Goal: Task Accomplishment & Management: Use online tool/utility

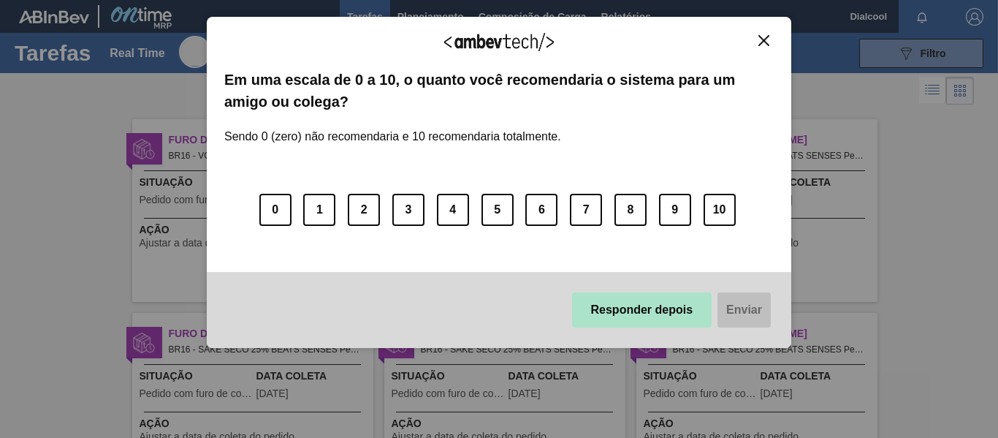
click at [645, 308] on button "Responder depois" at bounding box center [642, 309] width 140 height 35
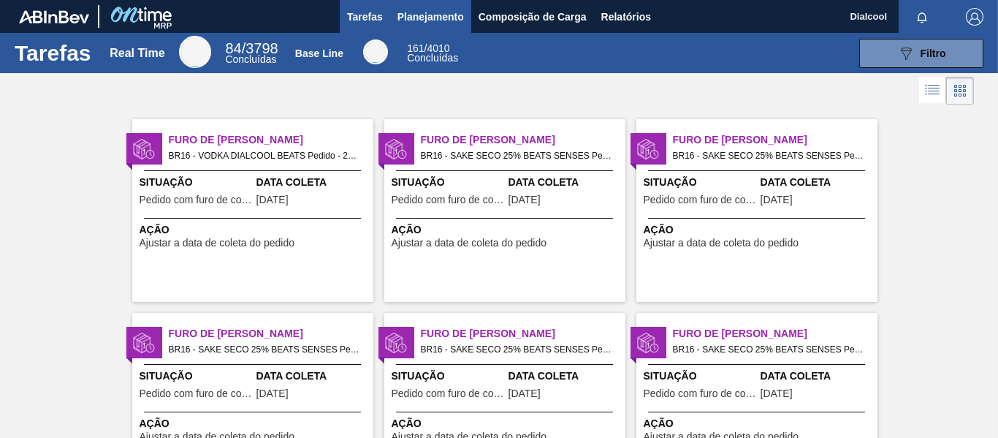
click at [426, 18] on span "Planejamento" at bounding box center [431, 17] width 67 height 18
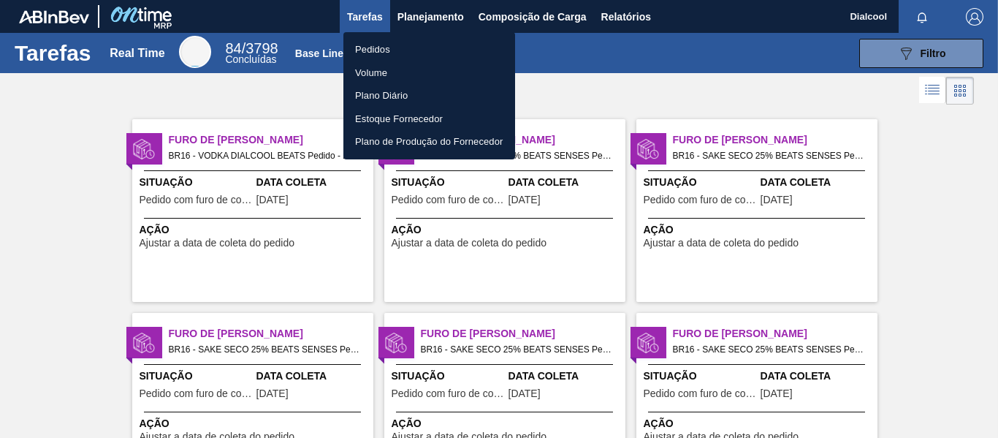
click at [415, 48] on li "Pedidos" at bounding box center [430, 49] width 172 height 23
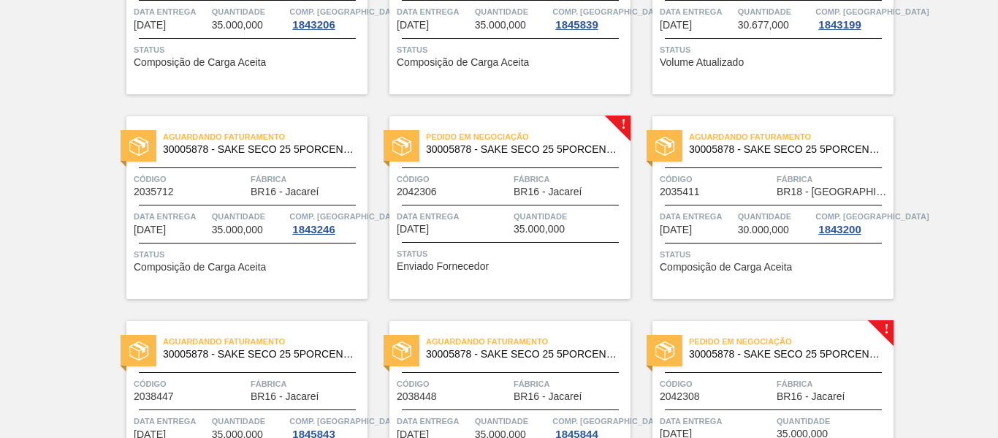
scroll to position [2047, 0]
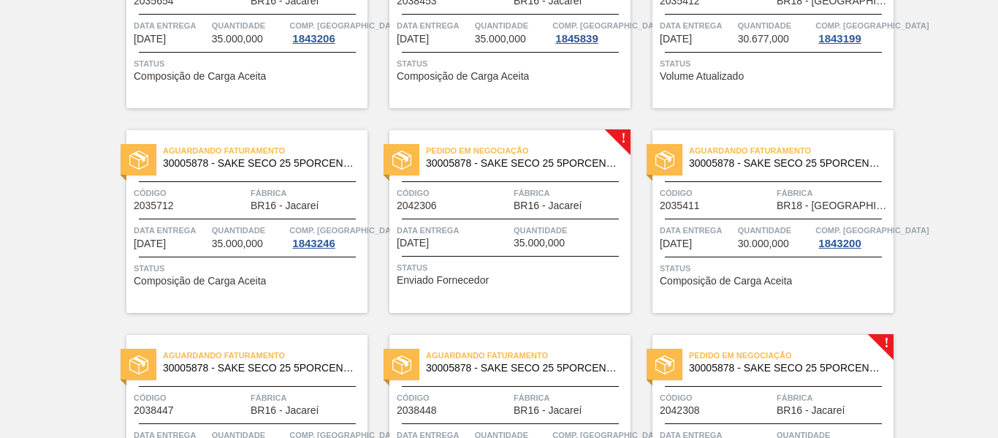
click at [502, 260] on span "Status" at bounding box center [512, 267] width 230 height 15
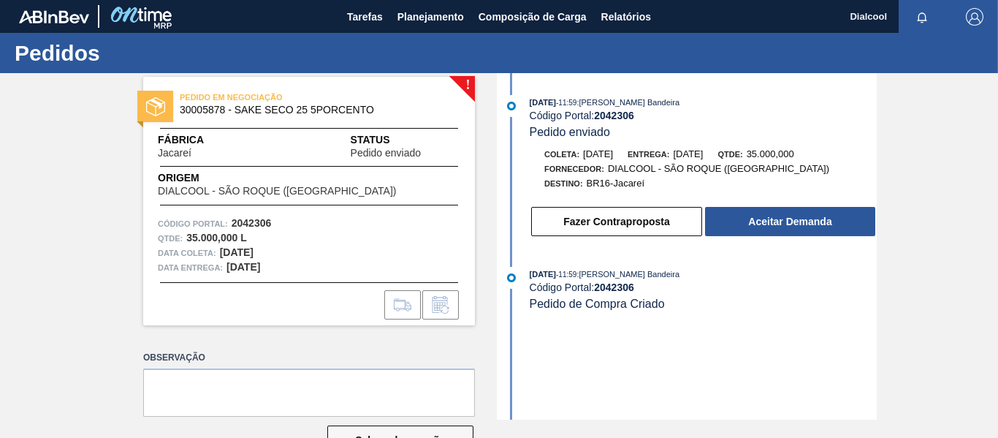
click at [783, 224] on button "Aceitar Demanda" at bounding box center [790, 221] width 170 height 29
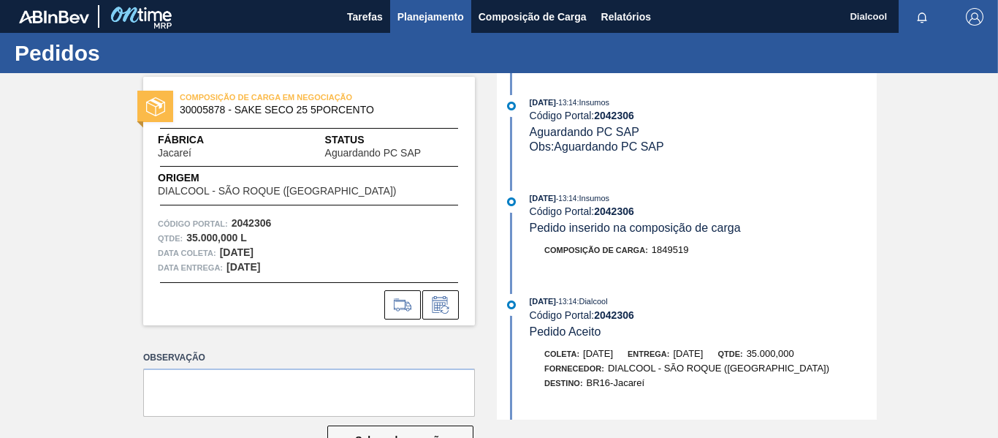
click at [421, 8] on span "Planejamento" at bounding box center [431, 17] width 67 height 18
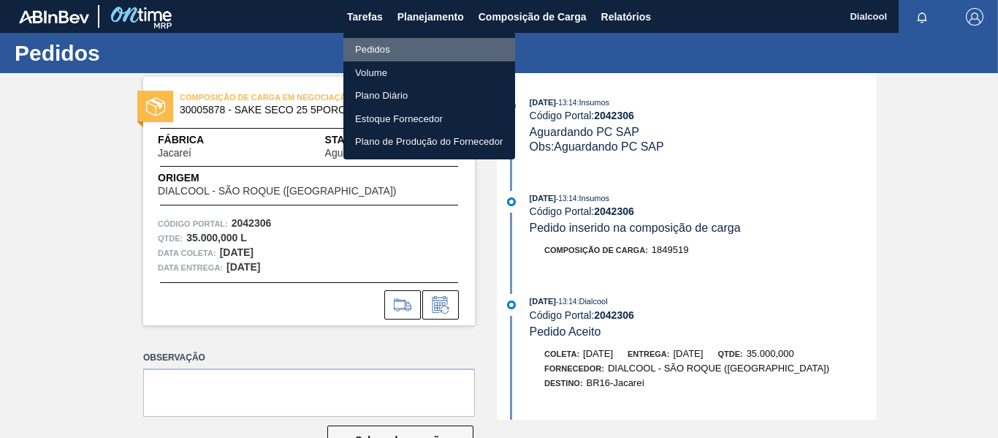
click at [398, 38] on li "Pedidos" at bounding box center [430, 49] width 172 height 23
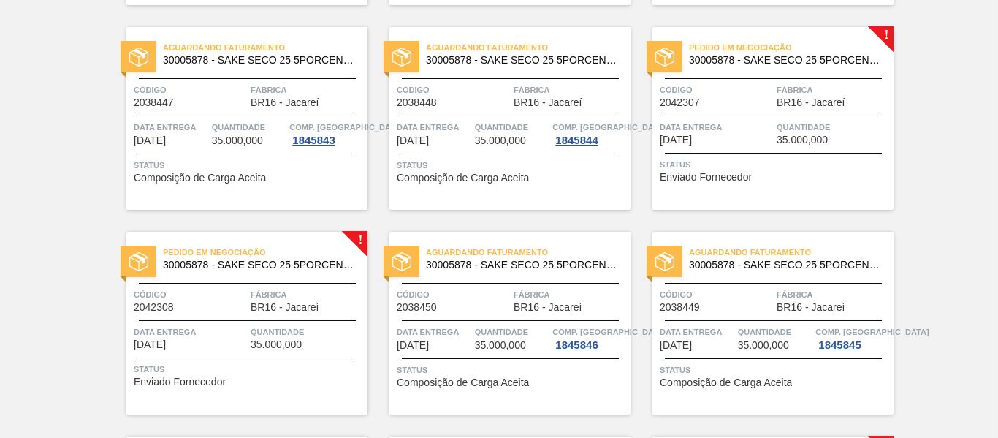
scroll to position [2339, 0]
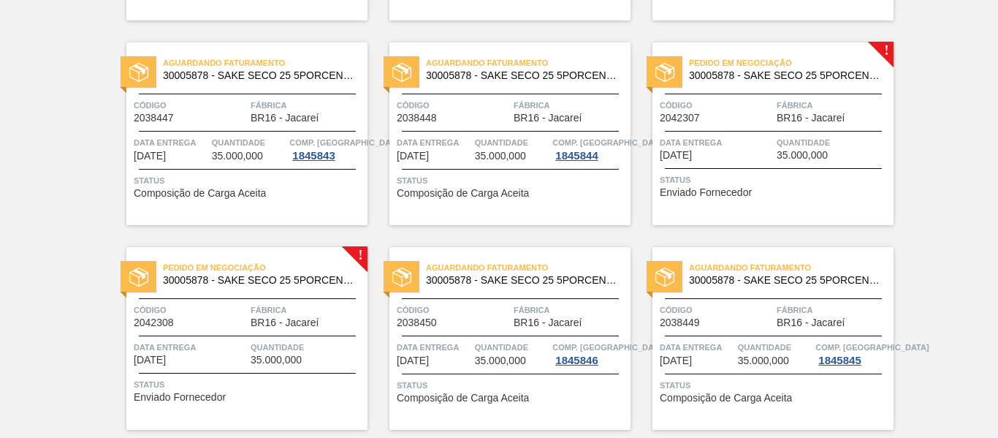
click at [807, 162] on div "Pedido em Negociação 30005878 - SAKE SECO 25 5PORCENTO Código 2042307 Fábrica B…" at bounding box center [773, 133] width 241 height 183
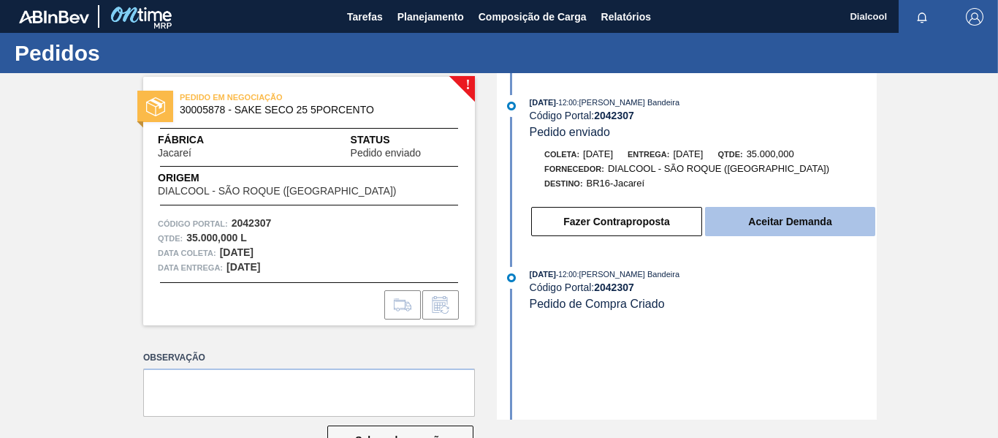
click at [849, 217] on button "Aceitar Demanda" at bounding box center [790, 221] width 170 height 29
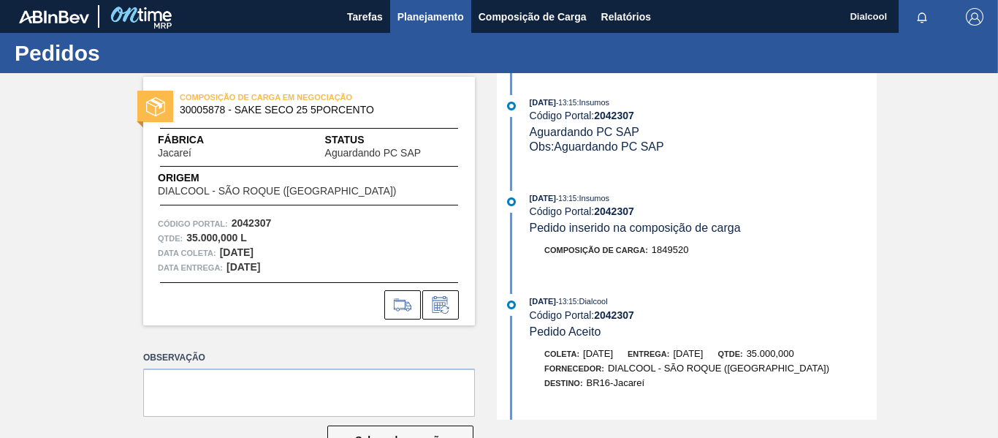
click at [435, 12] on span "Planejamento" at bounding box center [431, 17] width 67 height 18
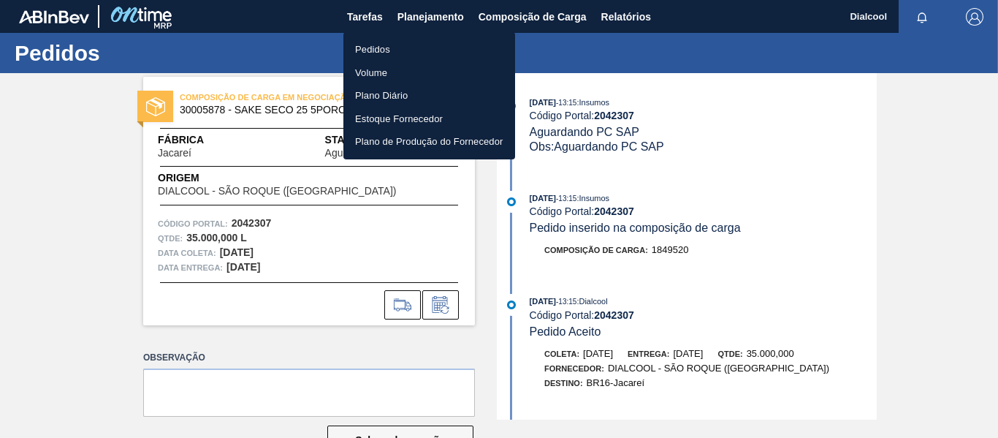
click at [420, 48] on li "Pedidos" at bounding box center [430, 49] width 172 height 23
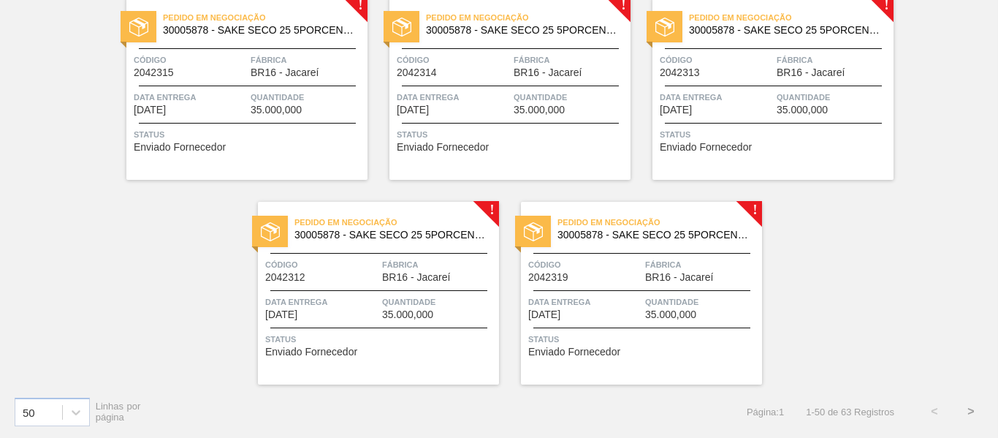
scroll to position [3204, 0]
click at [656, 281] on span "BR16 - Jacareí" at bounding box center [679, 276] width 68 height 11
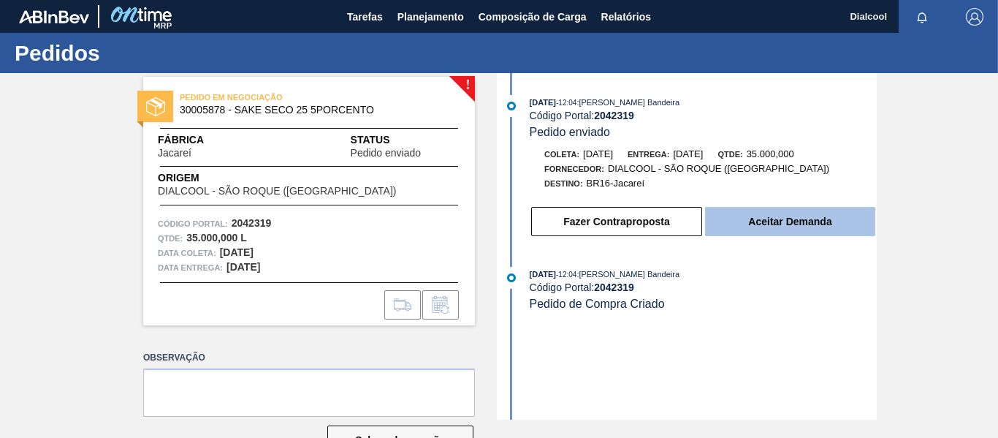
click at [728, 224] on button "Aceitar Demanda" at bounding box center [790, 221] width 170 height 29
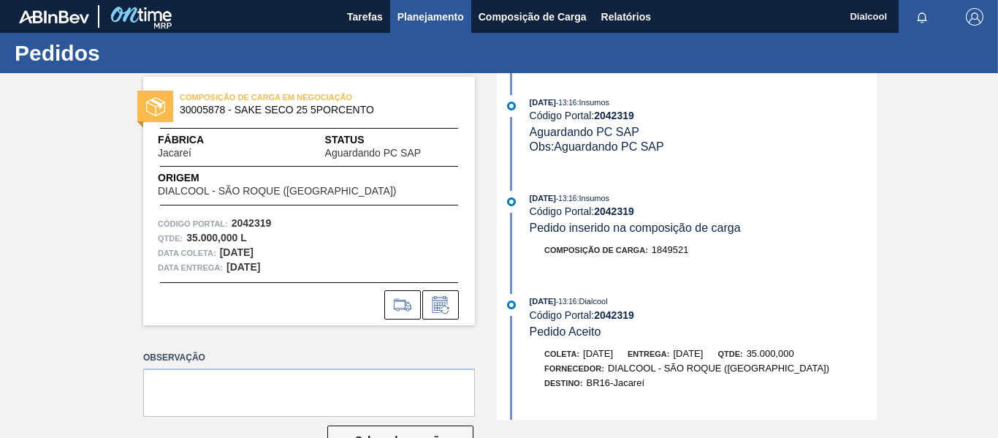
click at [434, 18] on span "Planejamento" at bounding box center [431, 17] width 67 height 18
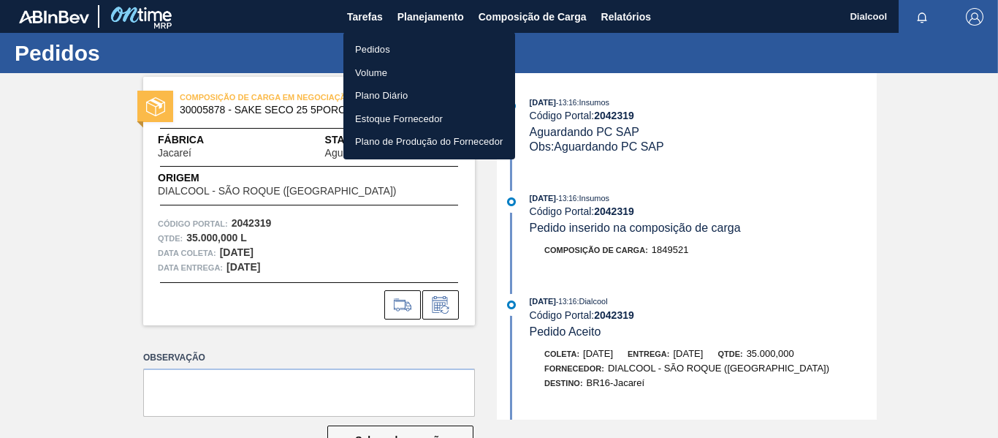
click at [415, 42] on li "Pedidos" at bounding box center [430, 49] width 172 height 23
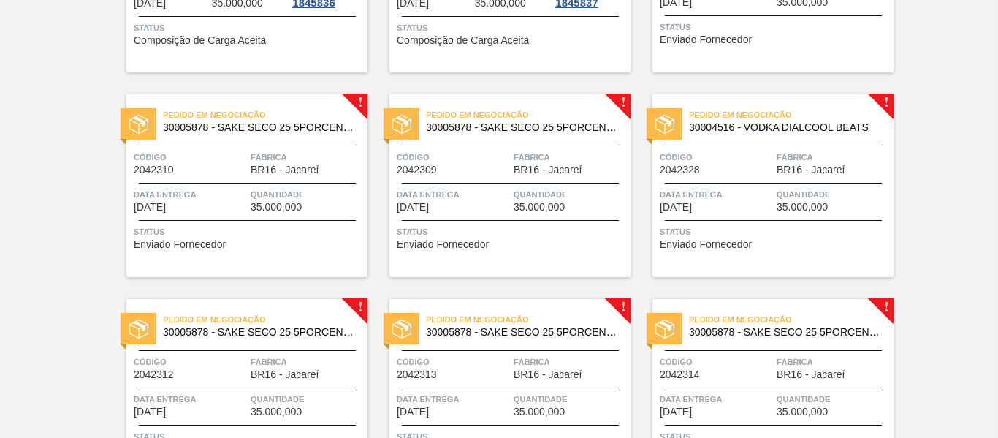
scroll to position [2777, 0]
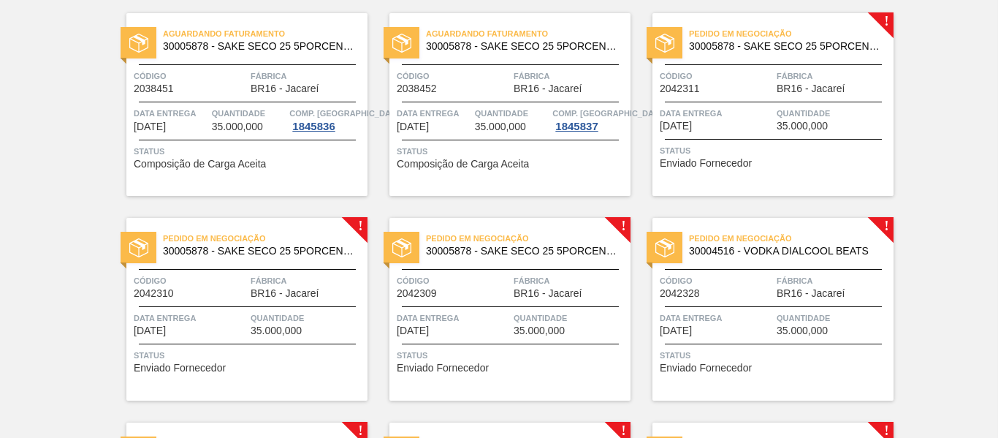
click at [812, 126] on span "35.000,000" at bounding box center [802, 126] width 51 height 11
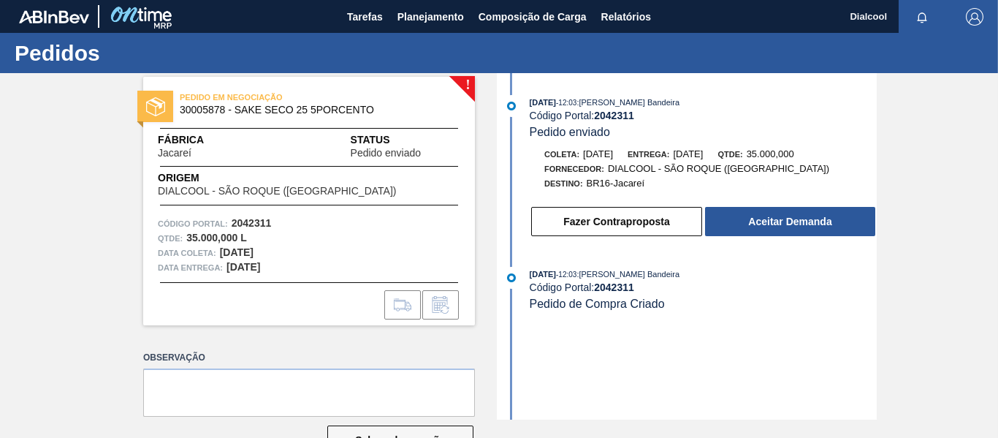
click at [778, 226] on button "Aceitar Demanda" at bounding box center [790, 221] width 170 height 29
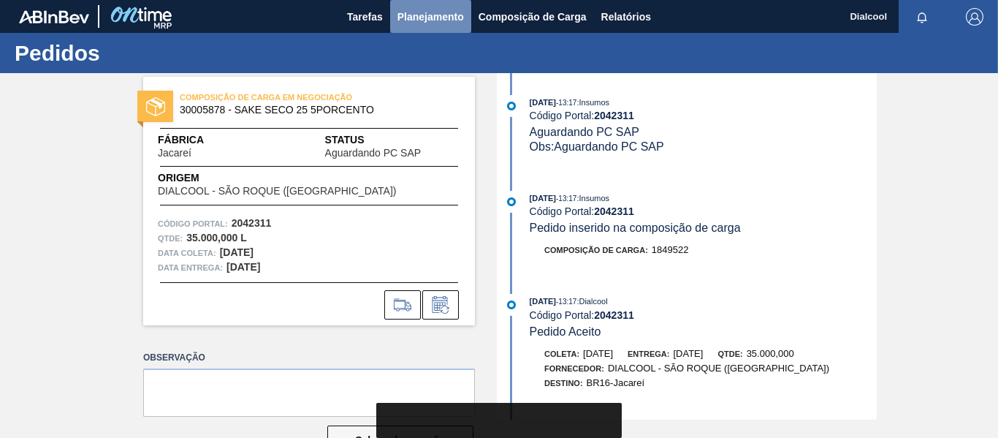
click at [417, 23] on span "Planejamento" at bounding box center [431, 17] width 67 height 18
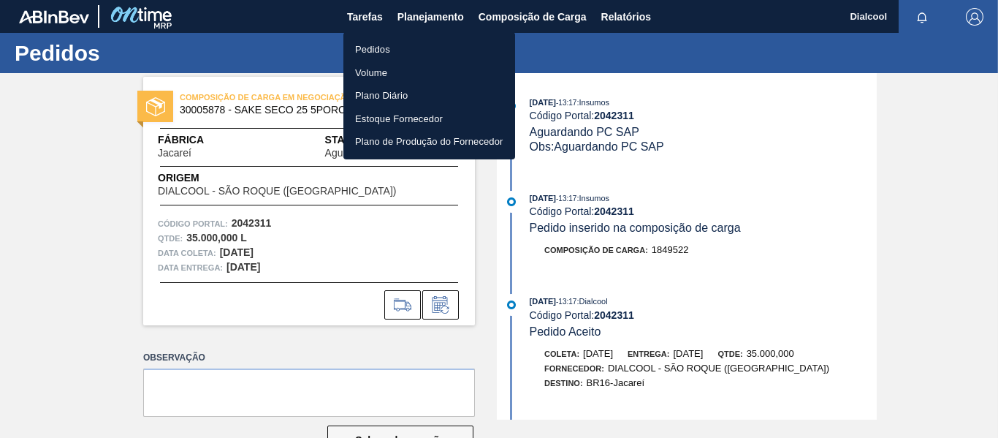
click at [411, 50] on li "Pedidos" at bounding box center [430, 49] width 172 height 23
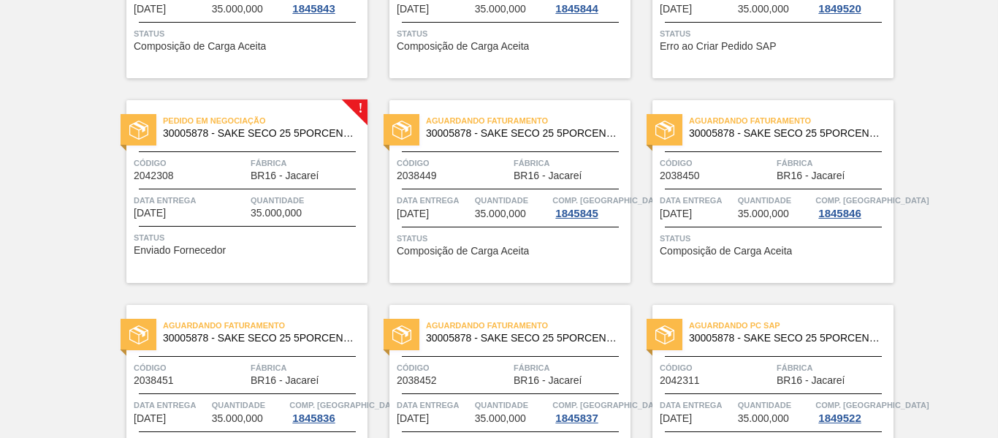
scroll to position [2485, 0]
click at [312, 159] on span "Fábrica" at bounding box center [307, 163] width 113 height 15
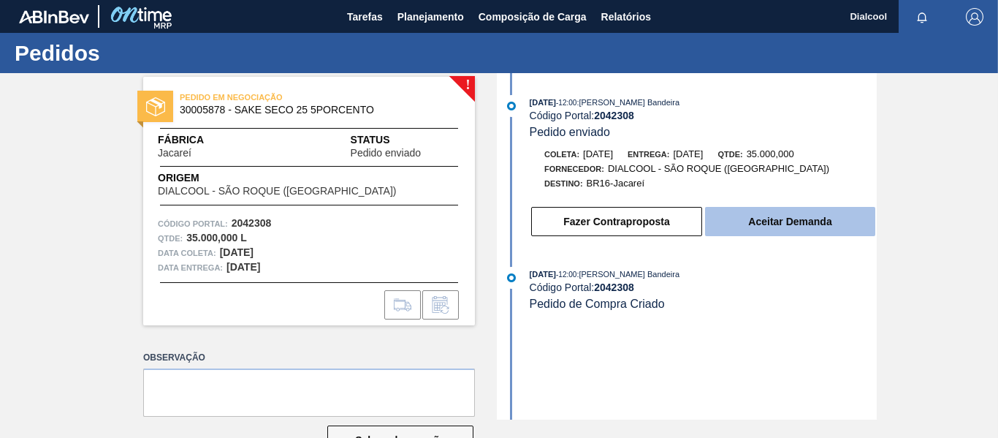
click at [783, 221] on button "Aceitar Demanda" at bounding box center [790, 221] width 170 height 29
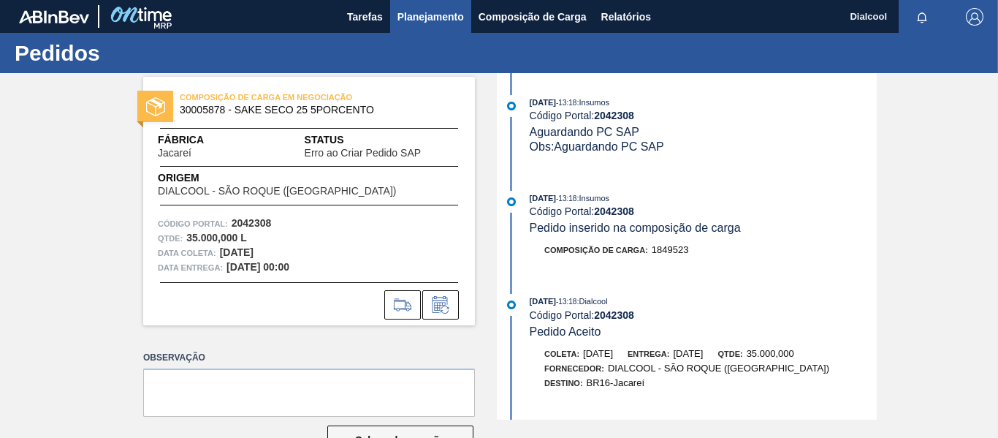
click at [425, 14] on span "Planejamento" at bounding box center [431, 17] width 67 height 18
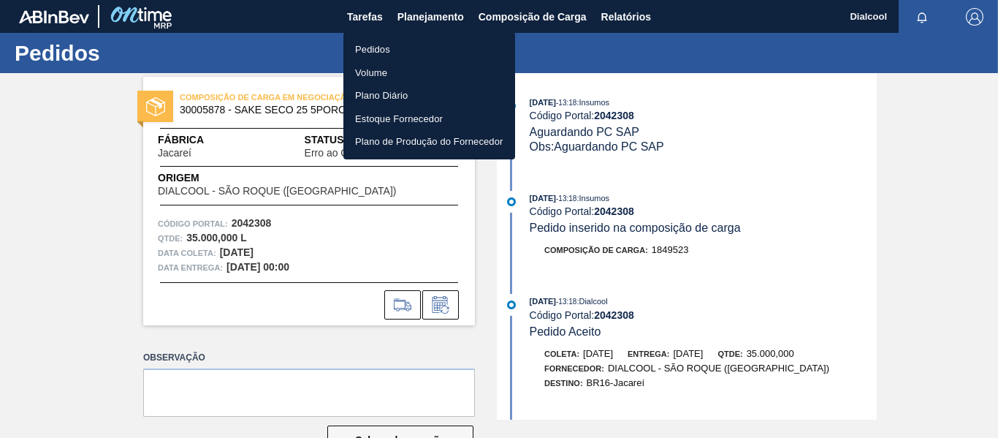
click at [426, 52] on li "Pedidos" at bounding box center [430, 49] width 172 height 23
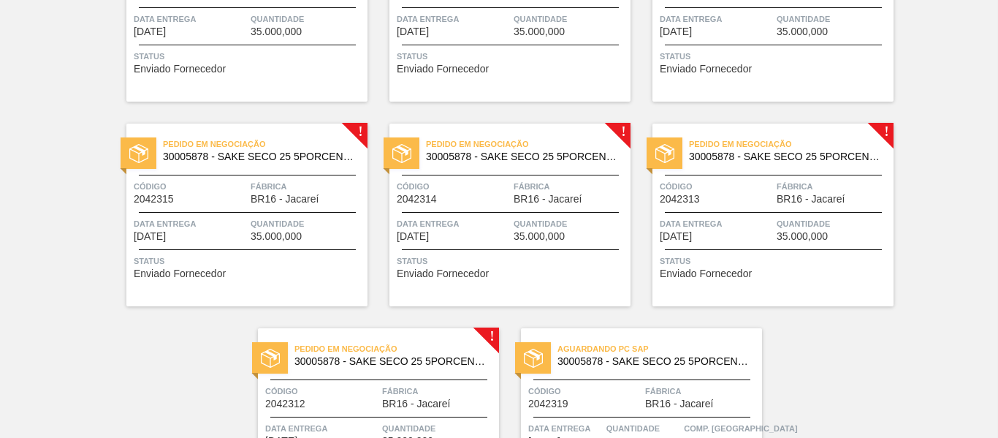
scroll to position [2765, 0]
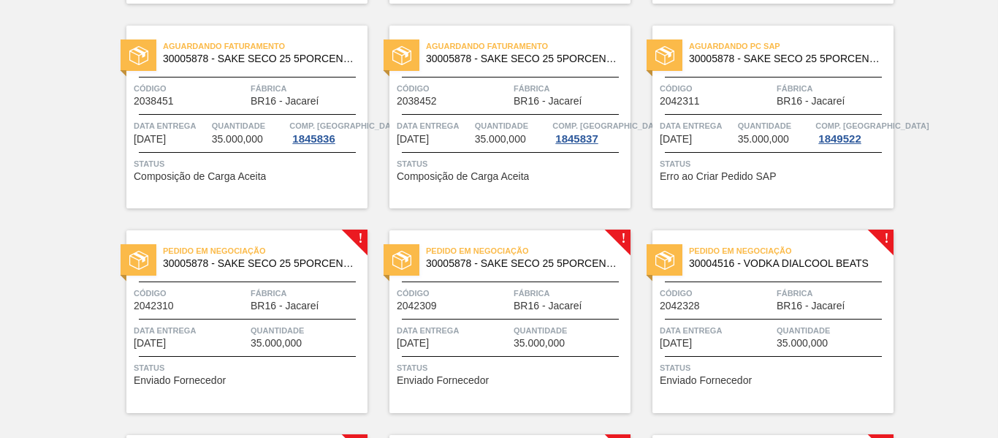
click at [295, 287] on span "Fábrica" at bounding box center [307, 293] width 113 height 15
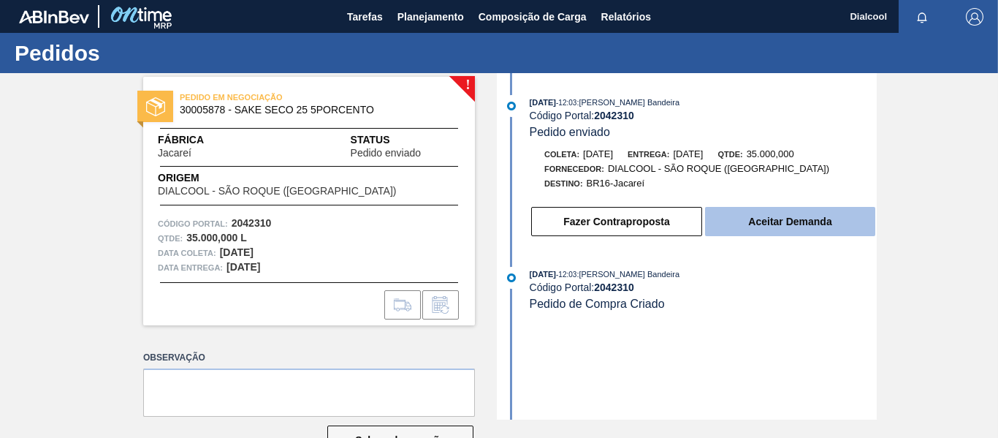
click at [811, 227] on button "Aceitar Demanda" at bounding box center [790, 221] width 170 height 29
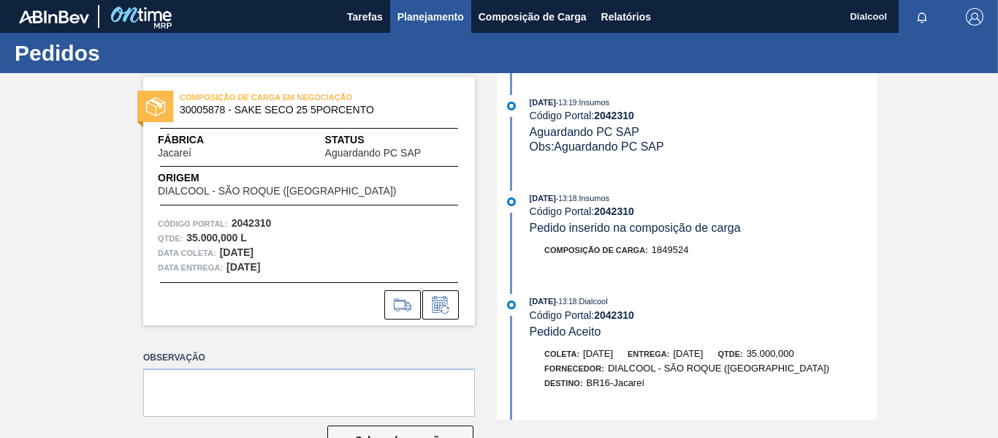
click at [425, 20] on span "Planejamento" at bounding box center [431, 17] width 67 height 18
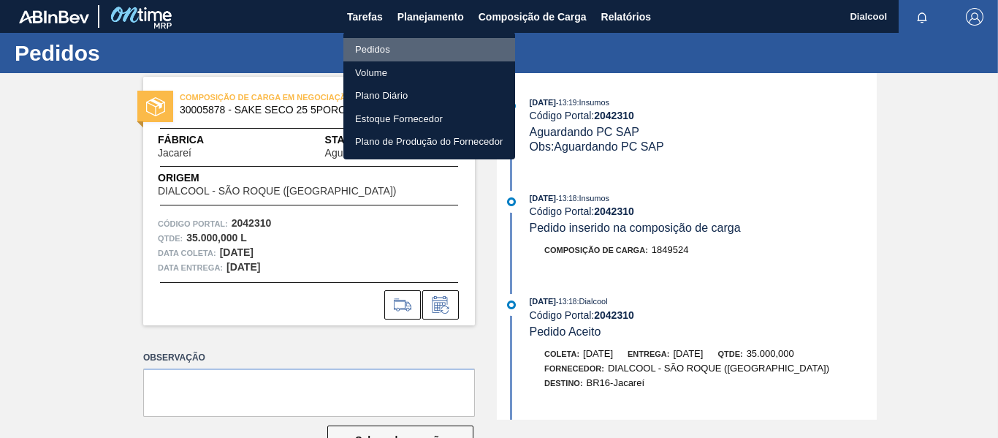
click at [429, 42] on li "Pedidos" at bounding box center [430, 49] width 172 height 23
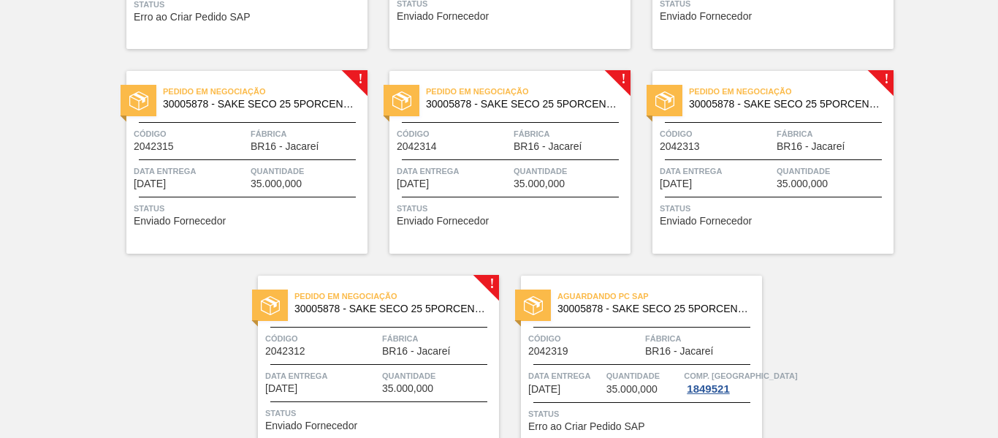
scroll to position [3204, 0]
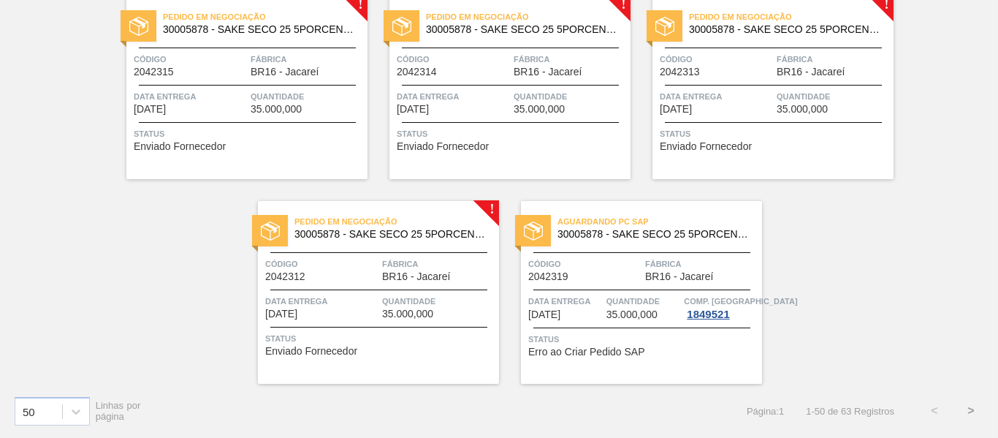
click at [337, 275] on div "Código 2042312" at bounding box center [321, 270] width 113 height 26
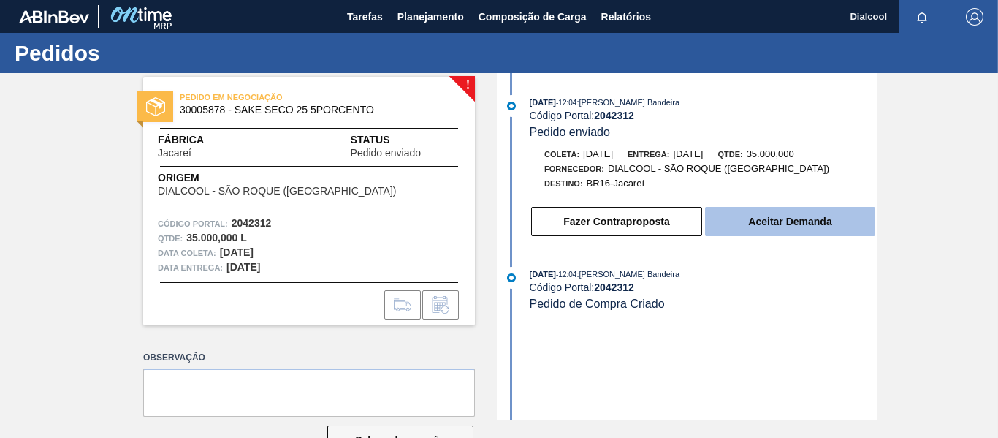
click at [820, 214] on button "Aceitar Demanda" at bounding box center [790, 221] width 170 height 29
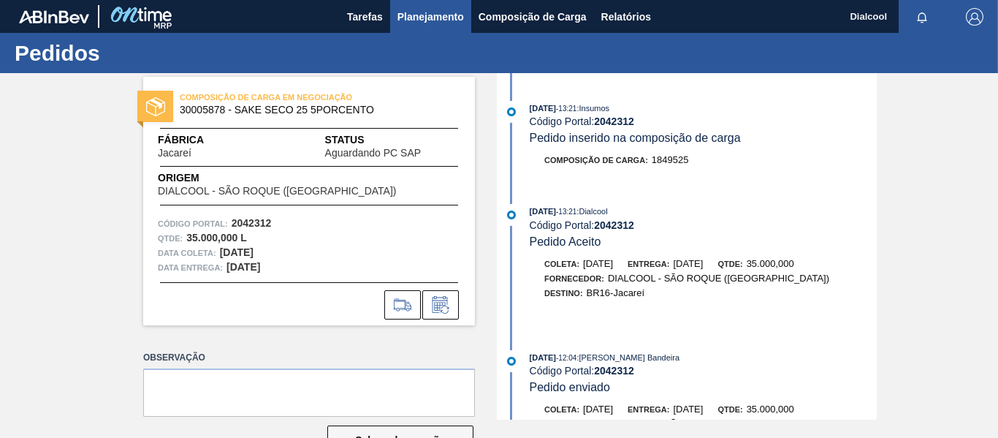
scroll to position [212, 0]
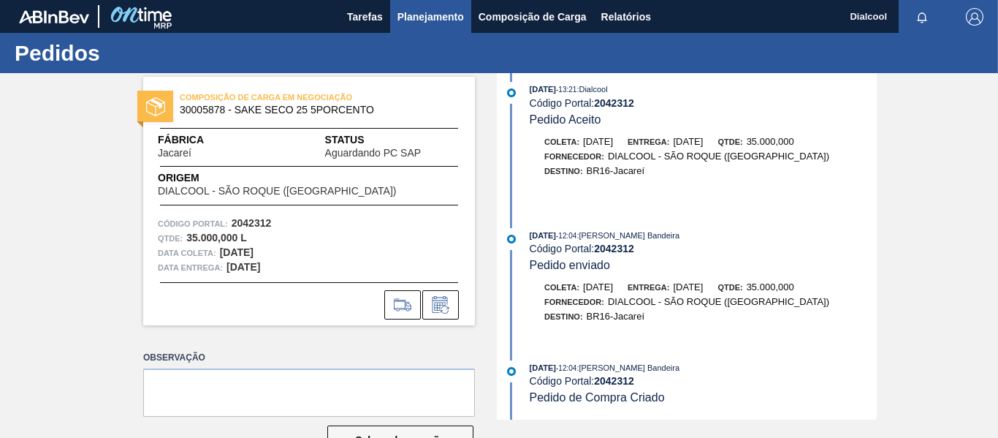
click at [438, 10] on span "Planejamento" at bounding box center [431, 17] width 67 height 18
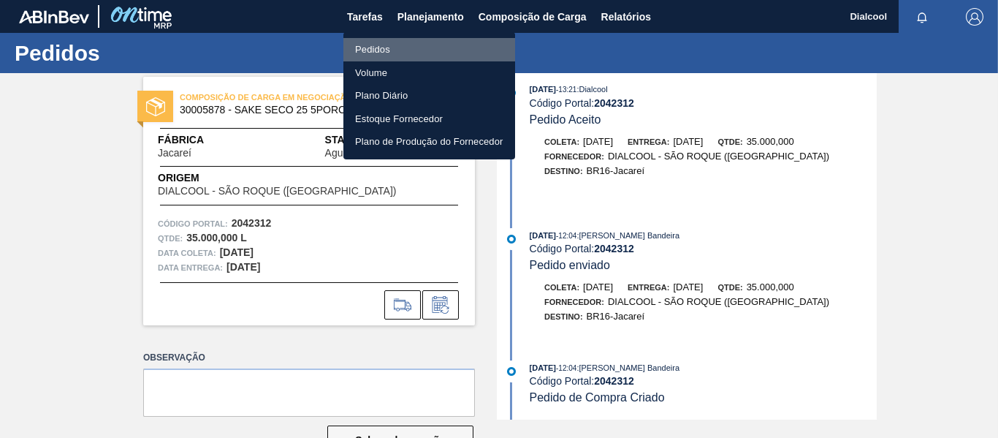
click at [372, 58] on li "Pedidos" at bounding box center [430, 49] width 172 height 23
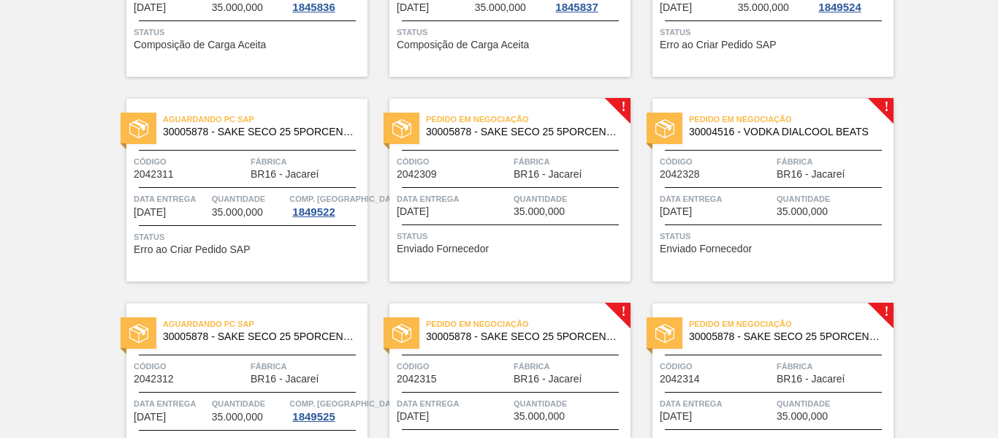
scroll to position [2851, 0]
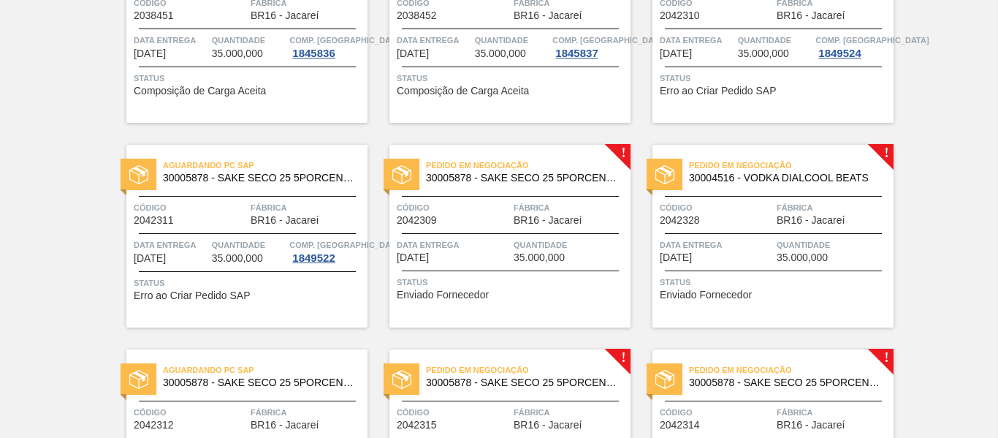
click at [563, 205] on span "Fábrica" at bounding box center [570, 207] width 113 height 15
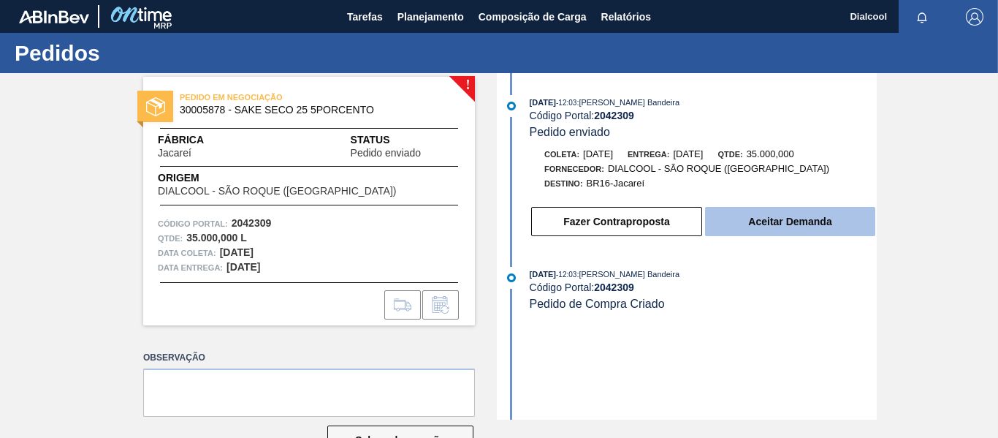
click at [819, 217] on button "Aceitar Demanda" at bounding box center [790, 221] width 170 height 29
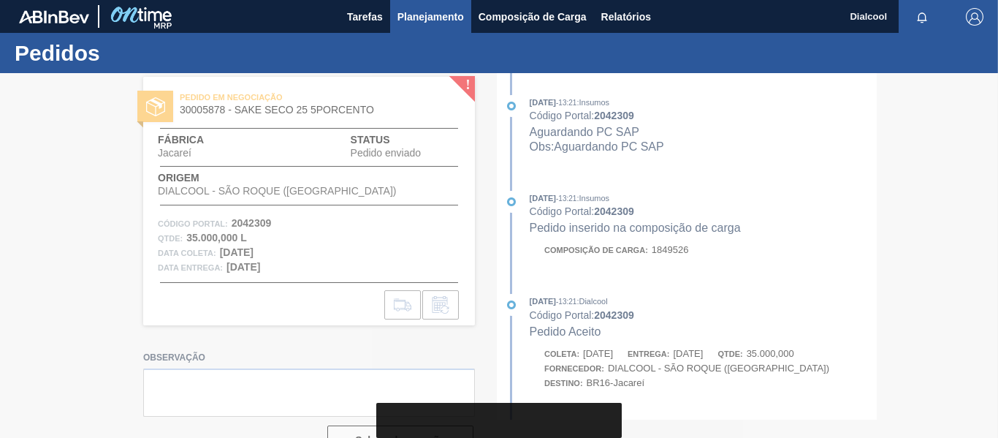
click at [434, 15] on span "Planejamento" at bounding box center [431, 17] width 67 height 18
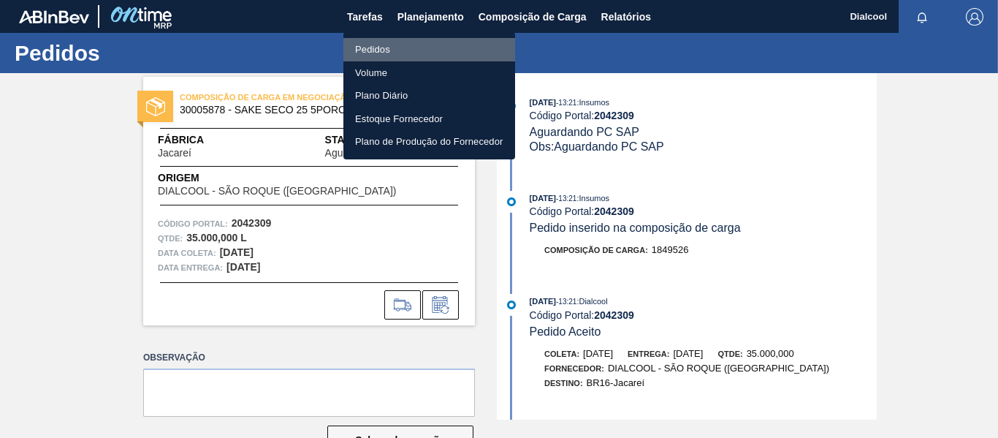
drag, startPoint x: 403, startPoint y: 45, endPoint x: 394, endPoint y: 53, distance: 12.4
click at [394, 53] on li "Pedidos" at bounding box center [430, 49] width 172 height 23
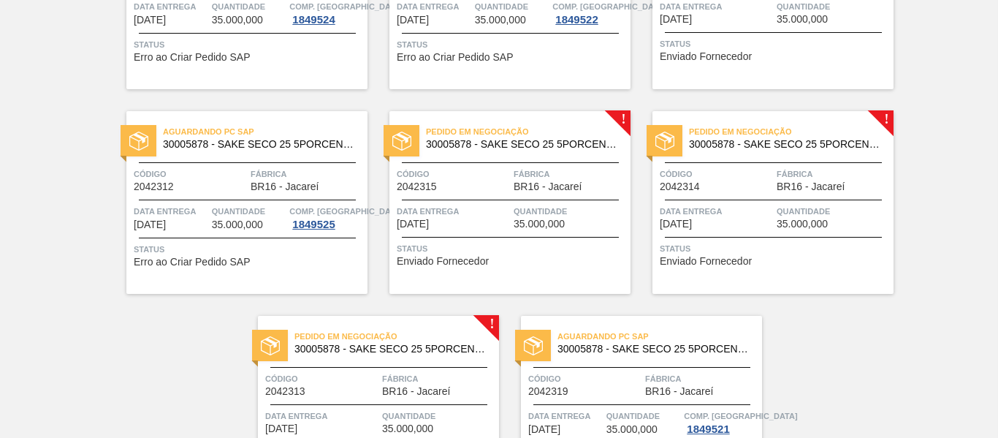
scroll to position [2924, 0]
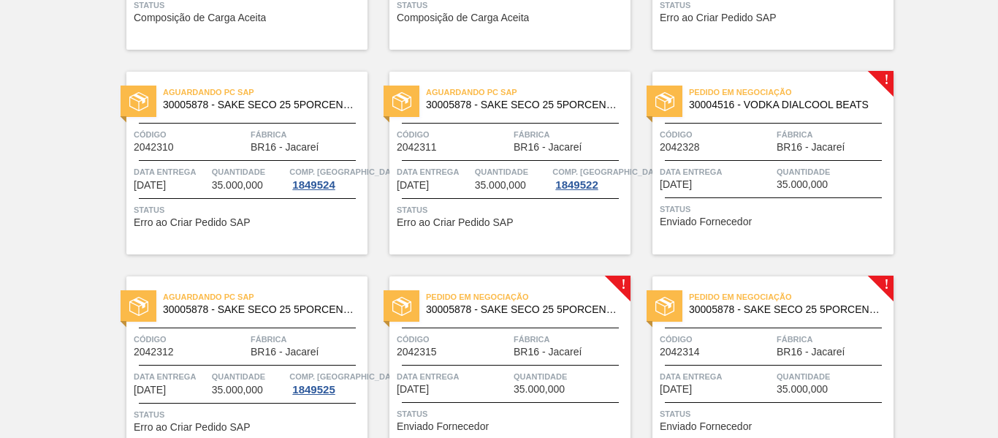
click at [794, 193] on div "Pedido em Negociação 30004516 - VODKA DIALCOOL BEATS Código 2042328 Fábrica BR1…" at bounding box center [773, 163] width 241 height 183
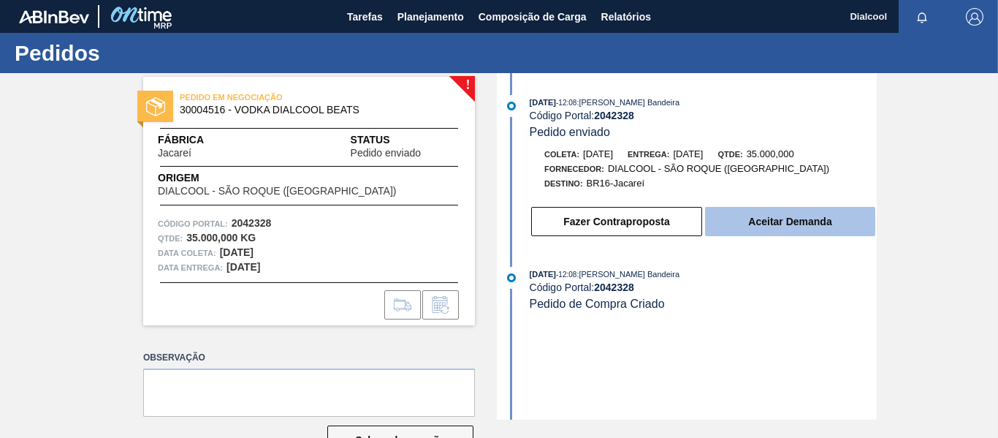
click at [765, 213] on button "Aceitar Demanda" at bounding box center [790, 221] width 170 height 29
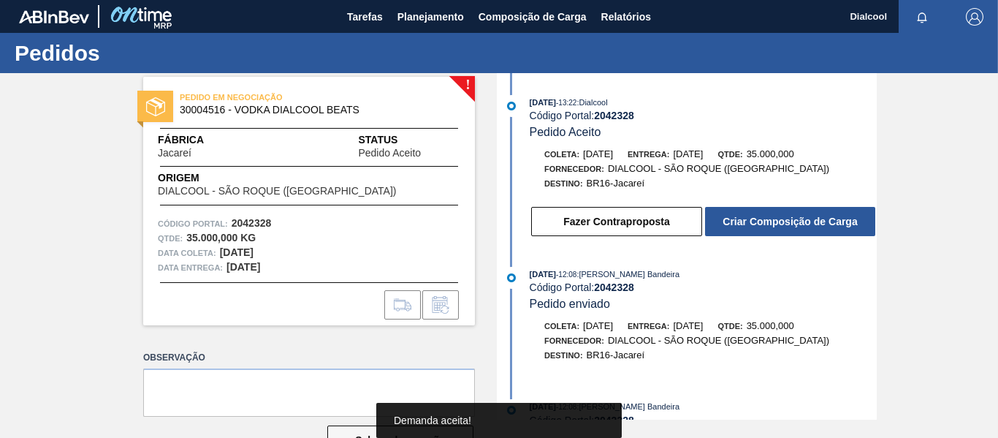
click at [765, 213] on button "Criar Composição de Carga" at bounding box center [790, 221] width 170 height 29
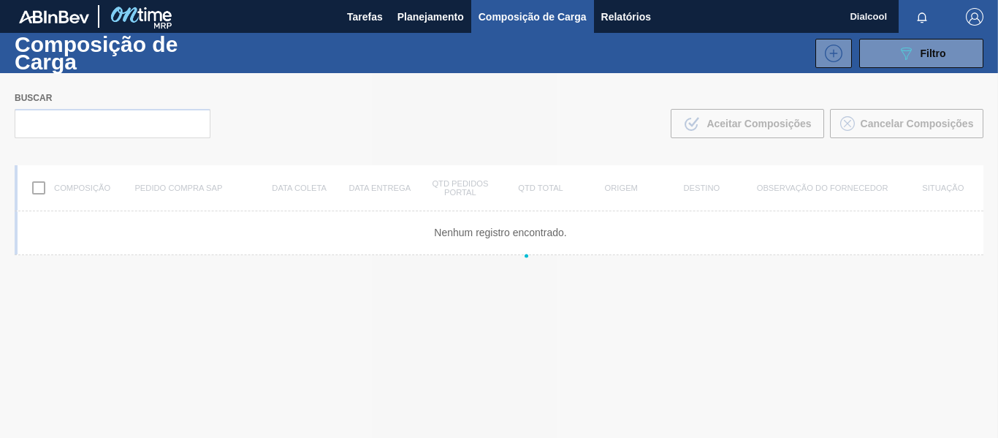
type de "[DATE]"
type até "[DATE]"
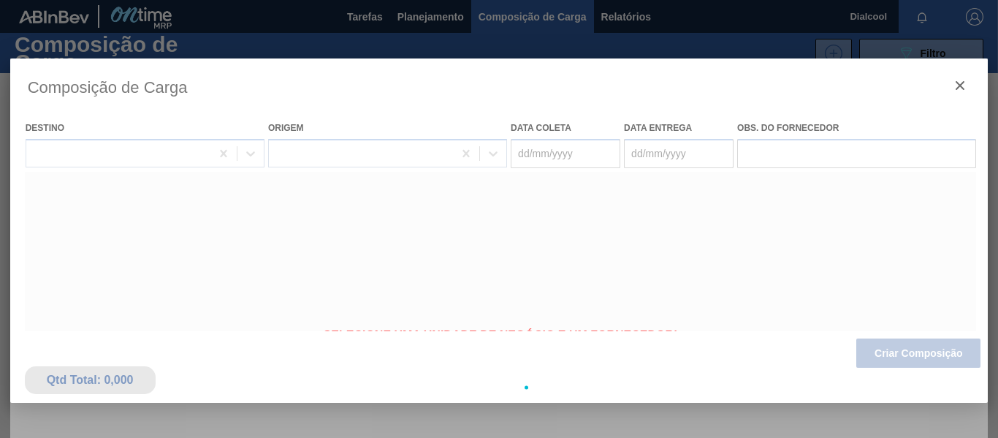
type coleta "13/10/2025"
type entrega "14/10/2025"
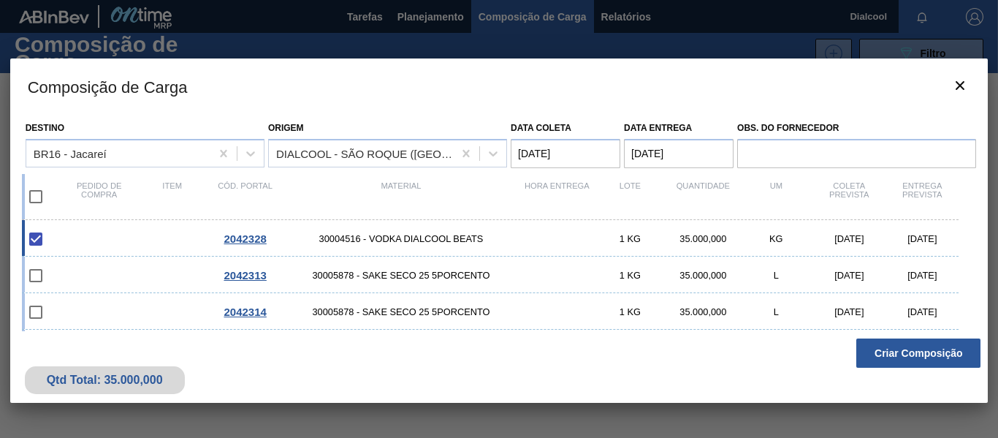
click at [899, 361] on button "Criar Composição" at bounding box center [919, 352] width 124 height 29
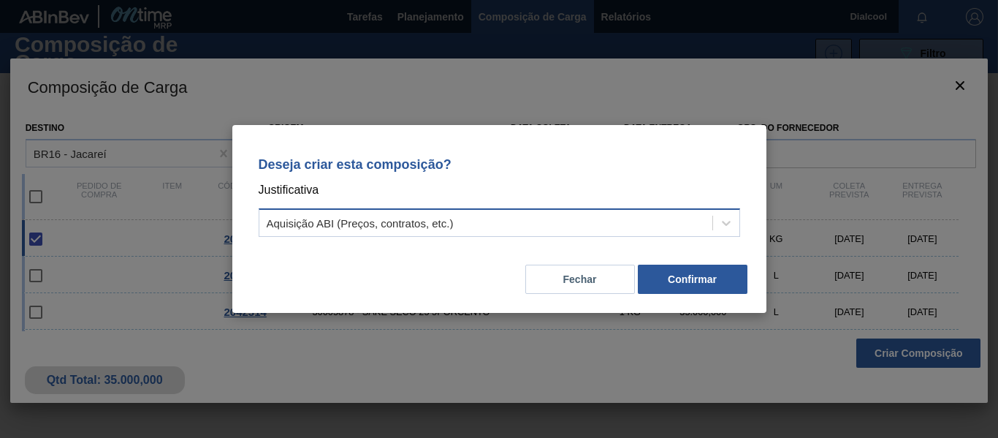
click at [604, 227] on div "Aquisição ABI (Preços, contratos, etc.)" at bounding box center [485, 223] width 453 height 21
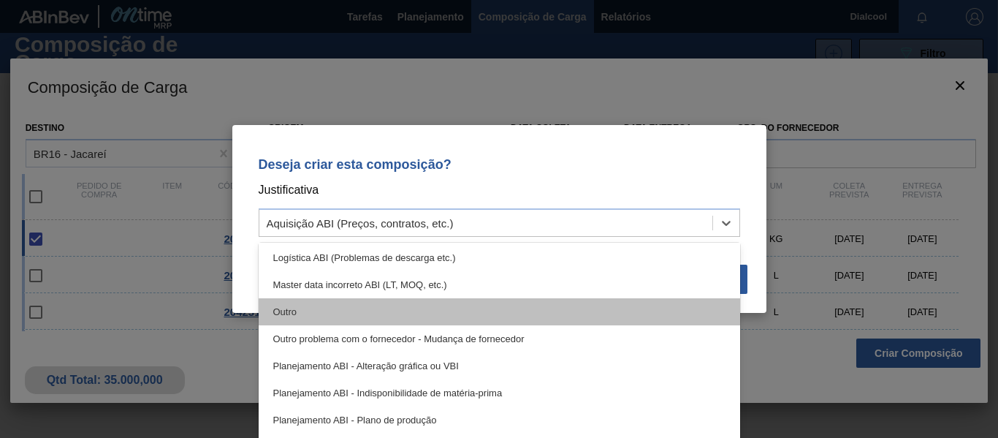
scroll to position [73, 0]
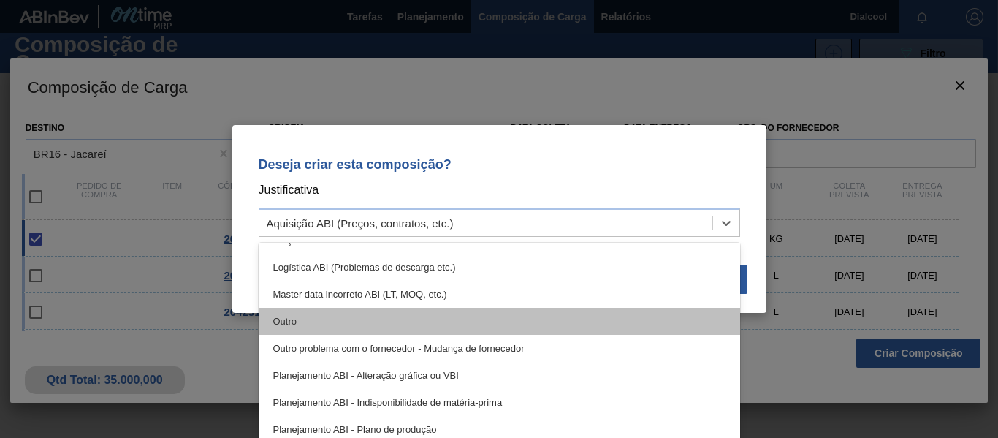
click at [377, 325] on div "Outro" at bounding box center [500, 321] width 482 height 27
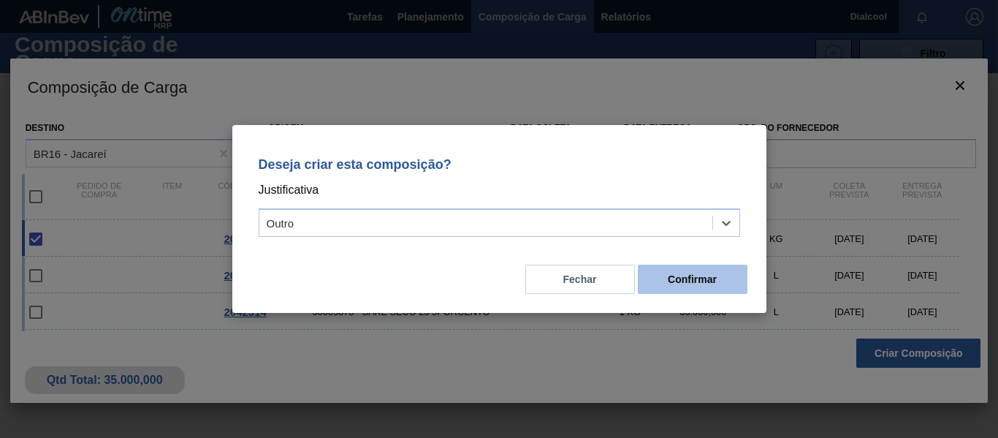
click at [690, 287] on button "Confirmar" at bounding box center [693, 279] width 110 height 29
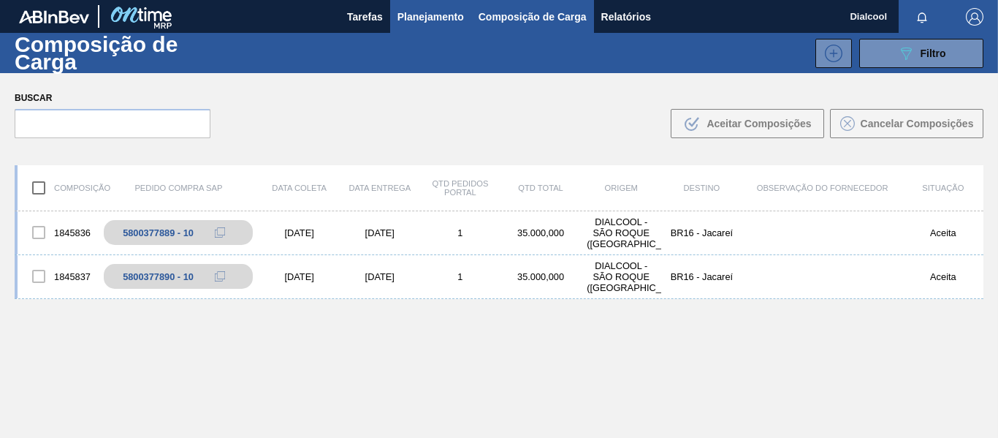
click at [463, 5] on button "Planejamento" at bounding box center [430, 16] width 81 height 33
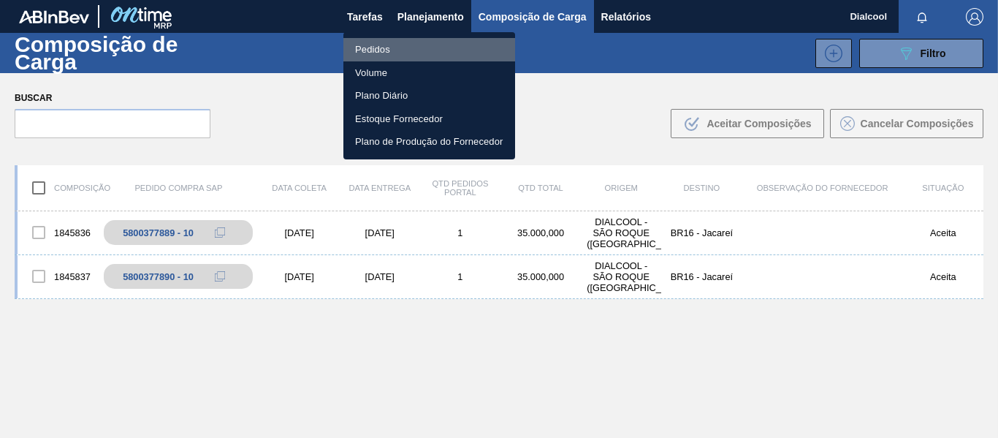
click at [431, 47] on li "Pedidos" at bounding box center [430, 49] width 172 height 23
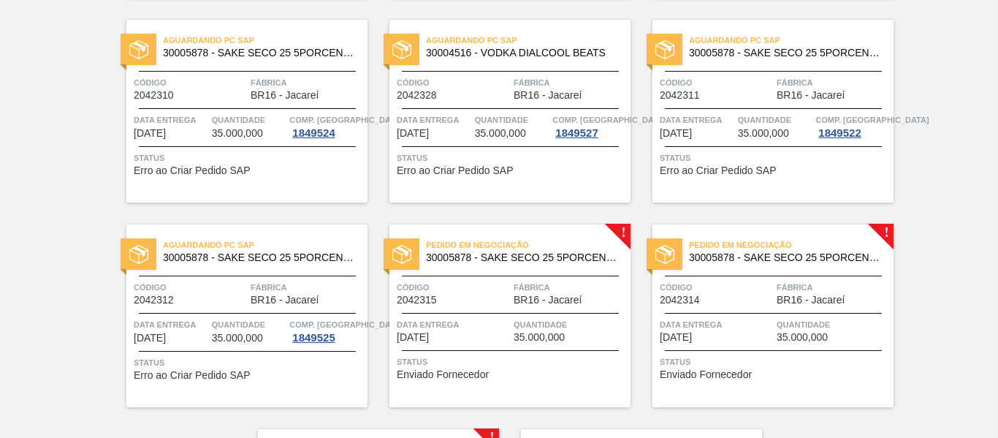
scroll to position [3204, 0]
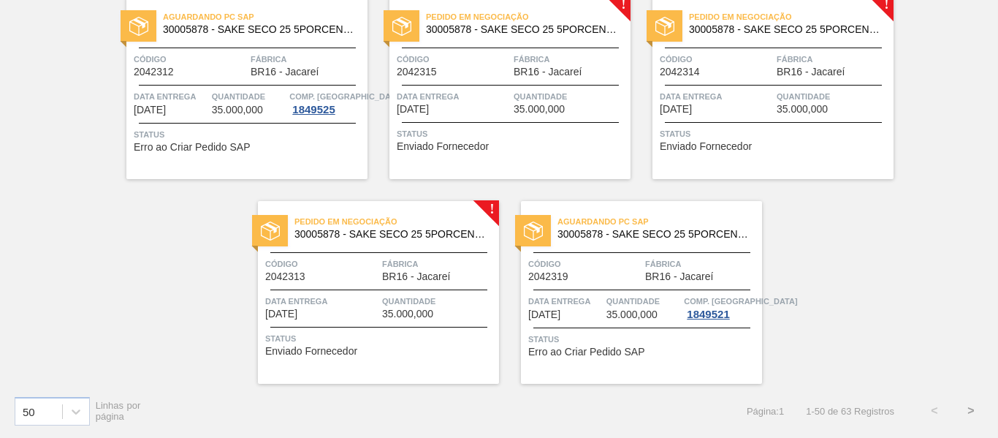
click at [539, 153] on div "Pedido em Negociação 30005878 - SAKE SECO 25 5PORCENTO Código 2042315 Fábrica B…" at bounding box center [510, 87] width 241 height 183
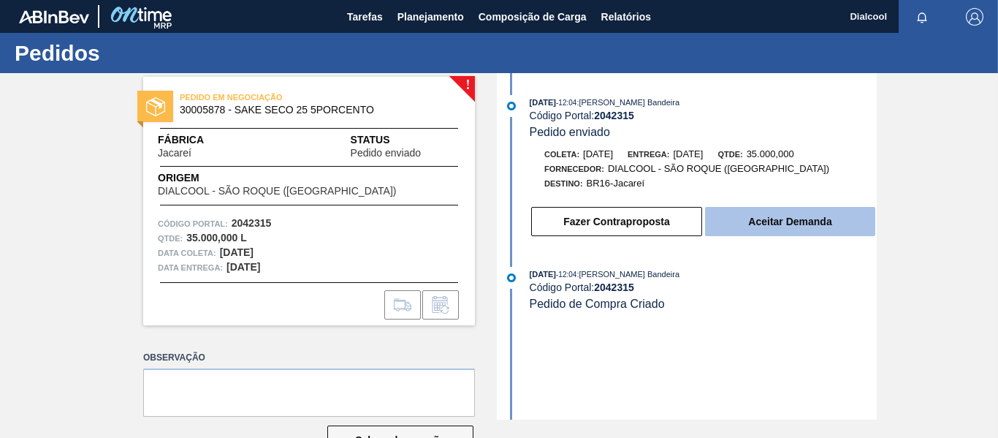
click at [795, 229] on button "Aceitar Demanda" at bounding box center [790, 221] width 170 height 29
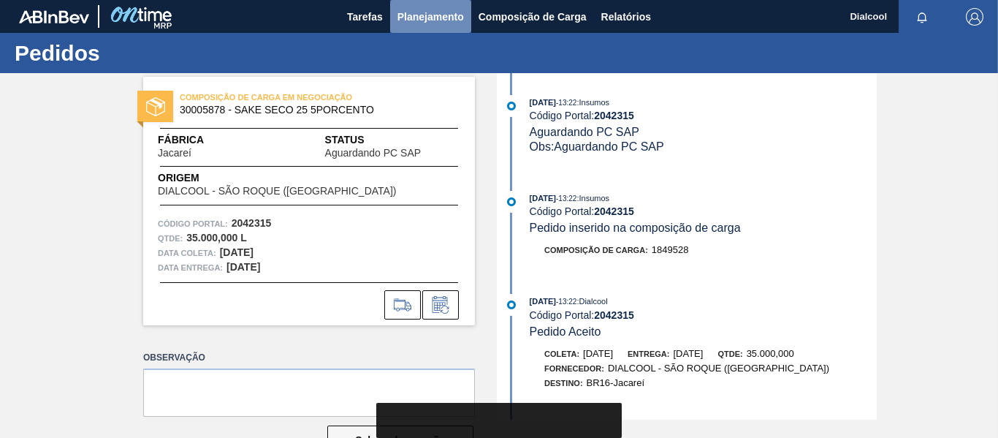
click at [444, 12] on span "Planejamento" at bounding box center [431, 17] width 67 height 18
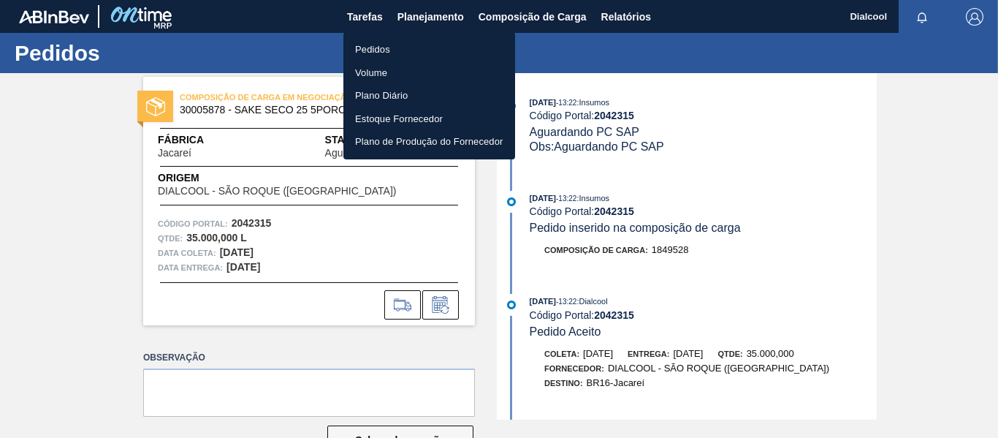
click at [442, 41] on li "Pedidos" at bounding box center [430, 49] width 172 height 23
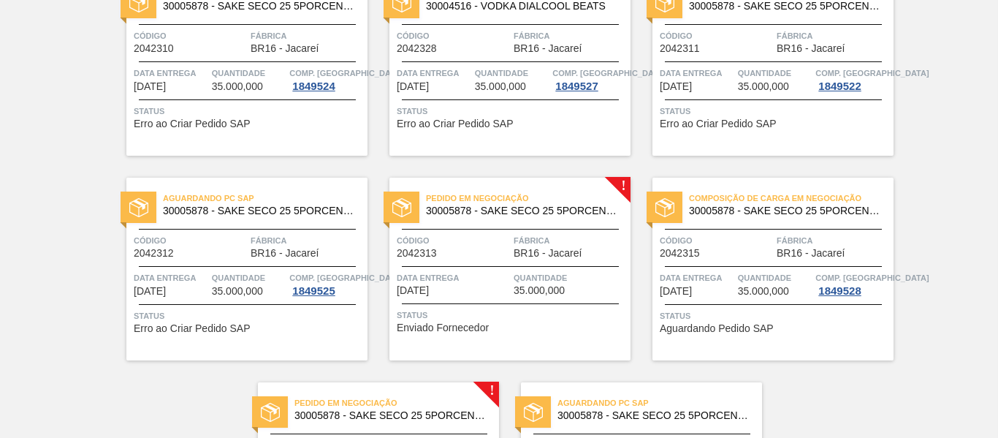
scroll to position [3204, 0]
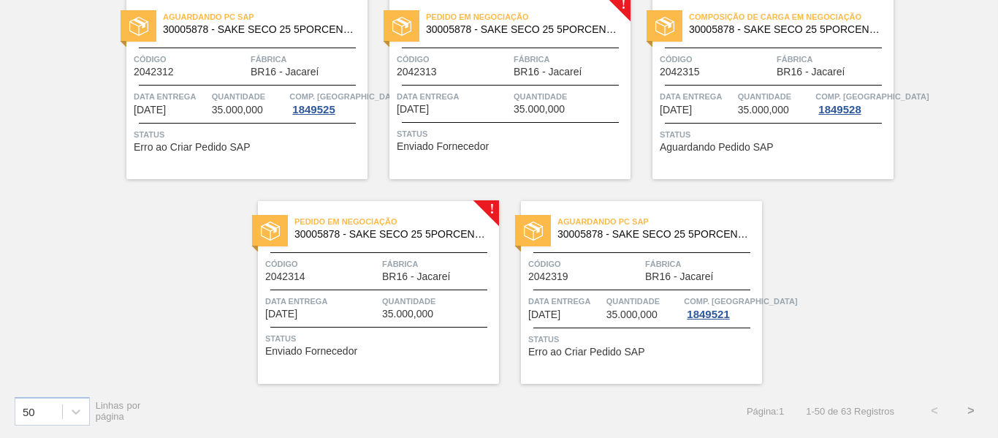
click at [485, 120] on div "Pedido em Negociação 30005878 - SAKE SECO 25 5PORCENTO Código 2042313 Fábrica B…" at bounding box center [510, 87] width 241 height 183
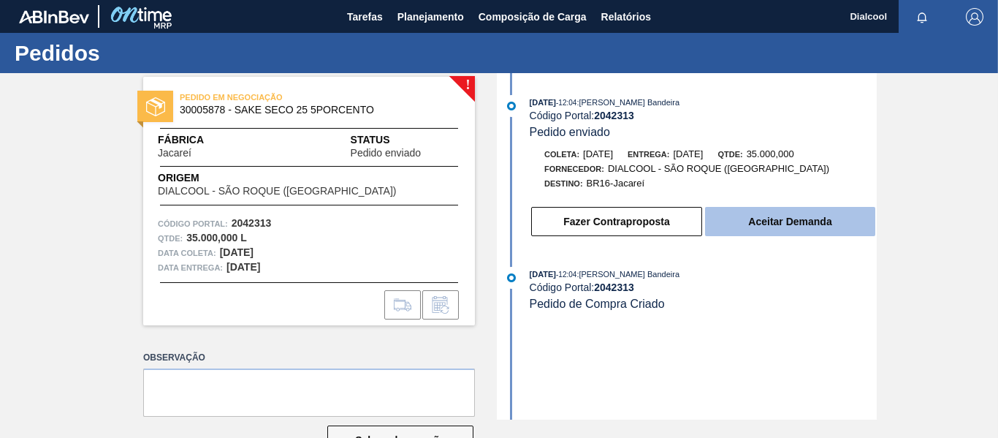
click at [827, 230] on button "Aceitar Demanda" at bounding box center [790, 221] width 170 height 29
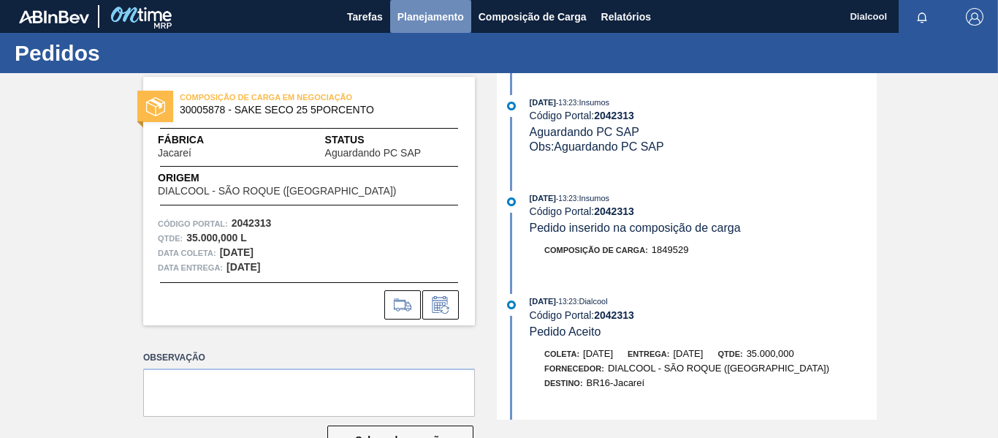
click at [431, 21] on span "Planejamento" at bounding box center [431, 17] width 67 height 18
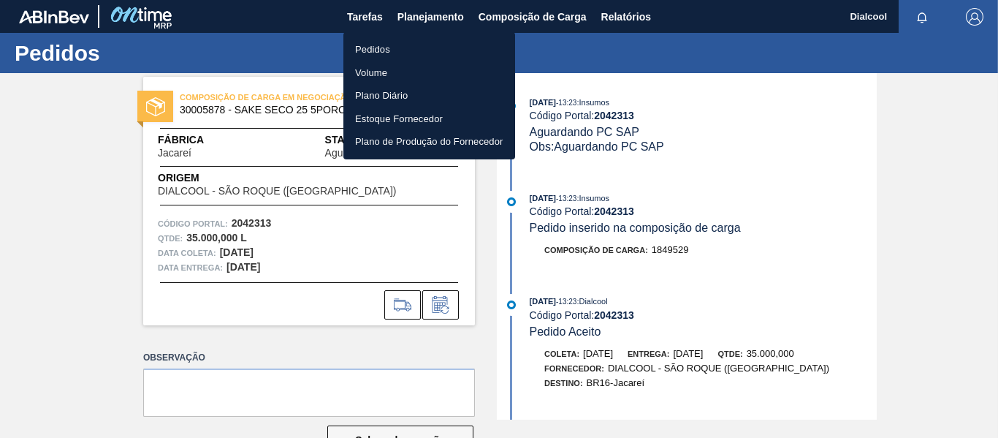
click at [420, 45] on li "Pedidos" at bounding box center [430, 49] width 172 height 23
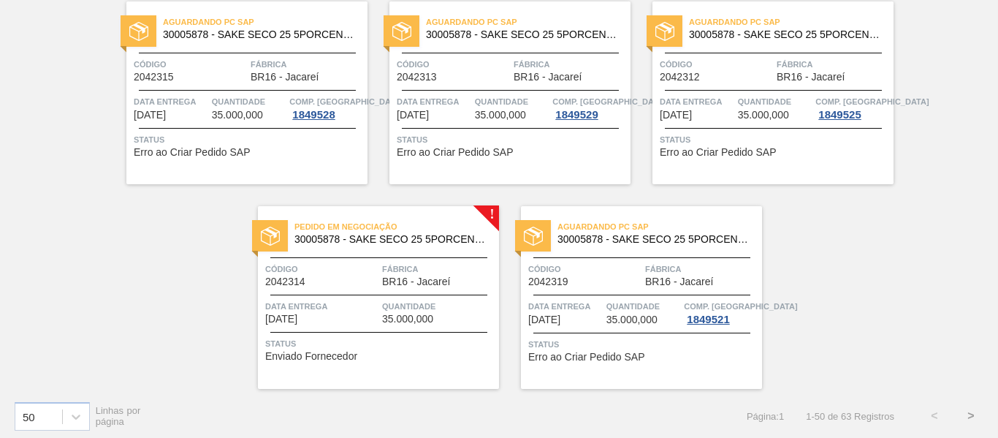
scroll to position [3204, 0]
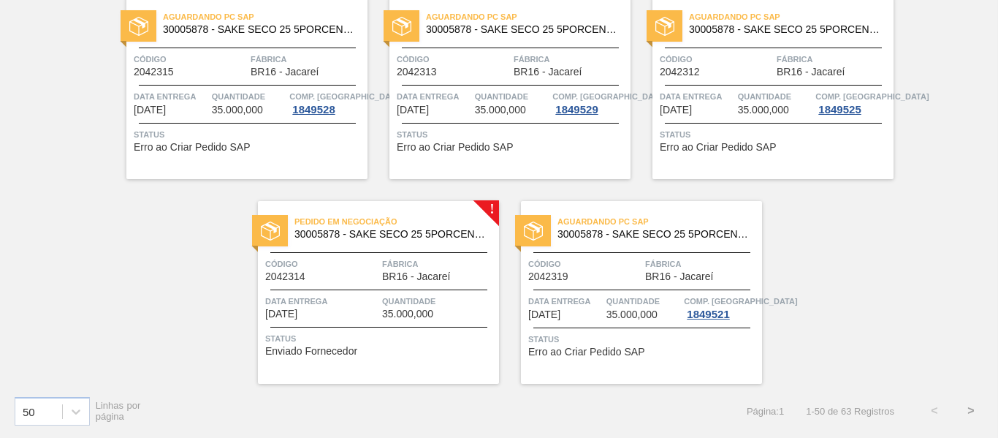
click at [362, 292] on div "Pedido em Negociação 30005878 - SAKE SECO 25 5PORCENTO Código 2042314 Fábrica B…" at bounding box center [378, 292] width 241 height 183
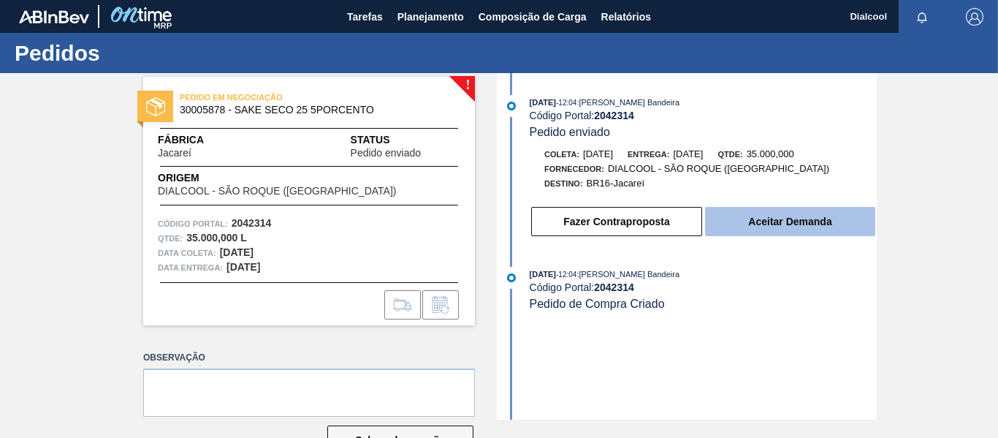
click at [716, 221] on button "Aceitar Demanda" at bounding box center [790, 221] width 170 height 29
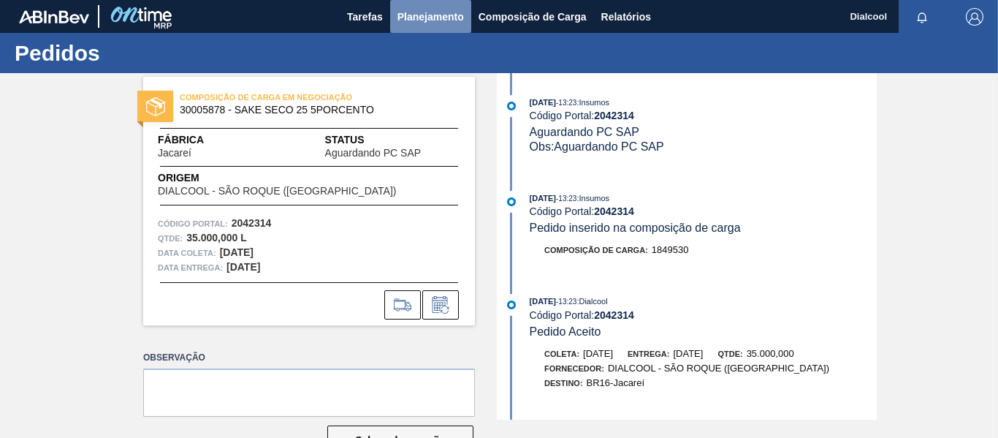
click at [442, 15] on span "Planejamento" at bounding box center [431, 17] width 67 height 18
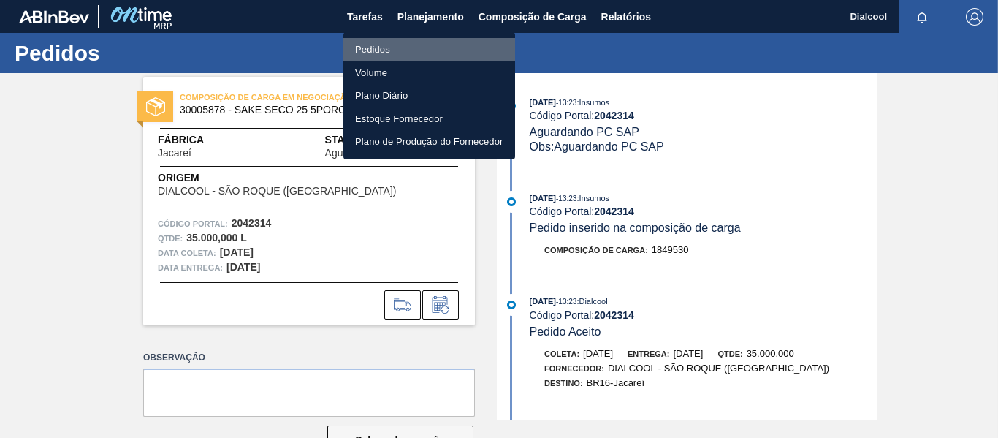
click at [395, 43] on li "Pedidos" at bounding box center [430, 49] width 172 height 23
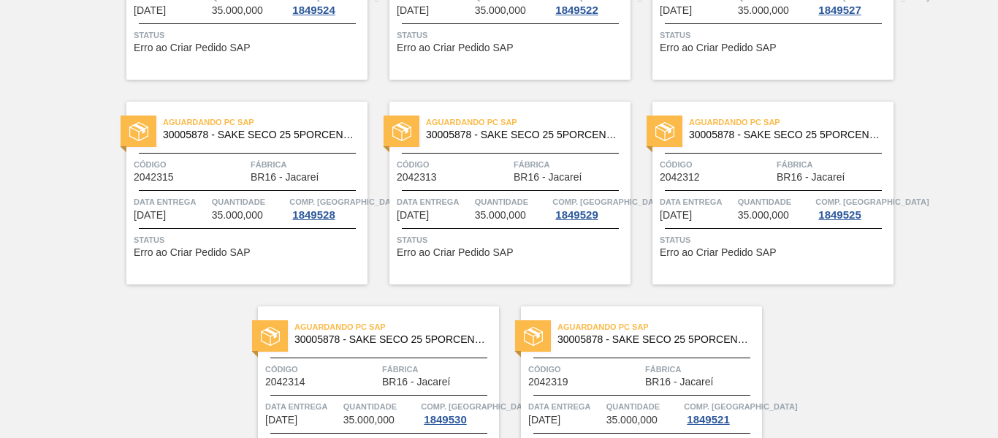
scroll to position [3204, 0]
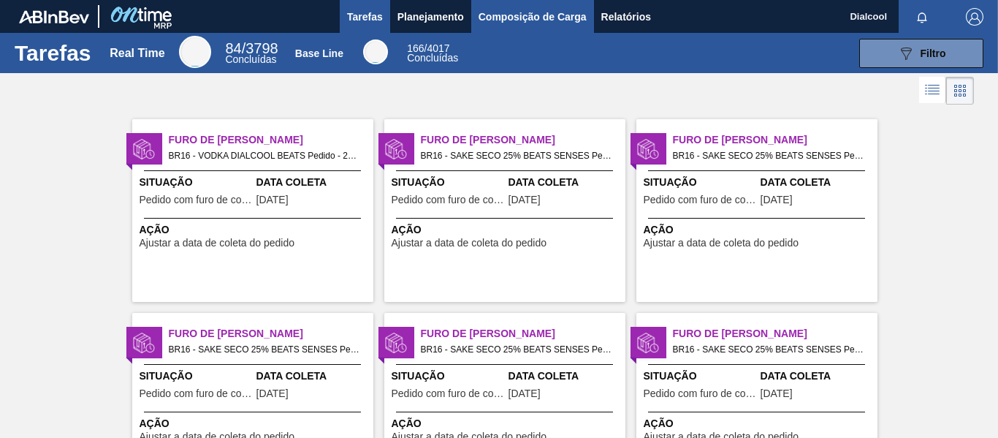
click at [499, 15] on span "Composição de Carga" at bounding box center [533, 17] width 108 height 18
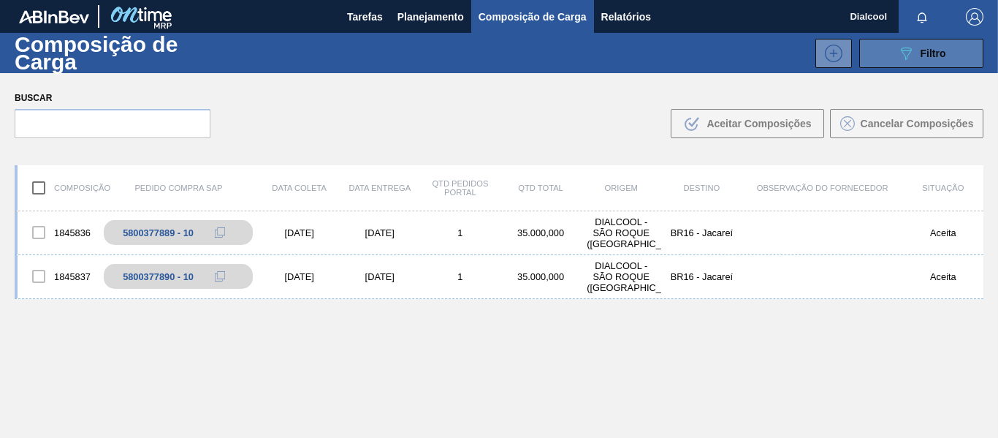
click at [905, 59] on icon "089F7B8B-B2A5-4AFE-B5C0-19BA573D28AC" at bounding box center [907, 54] width 18 height 18
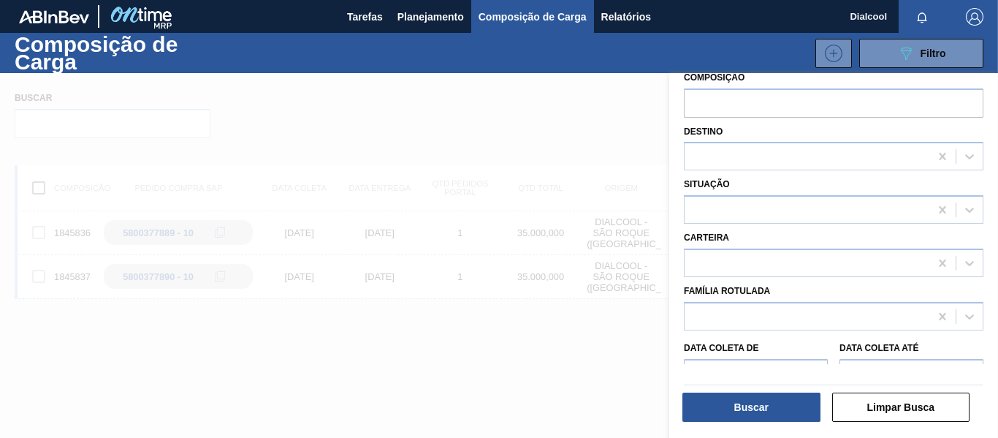
scroll to position [211, 0]
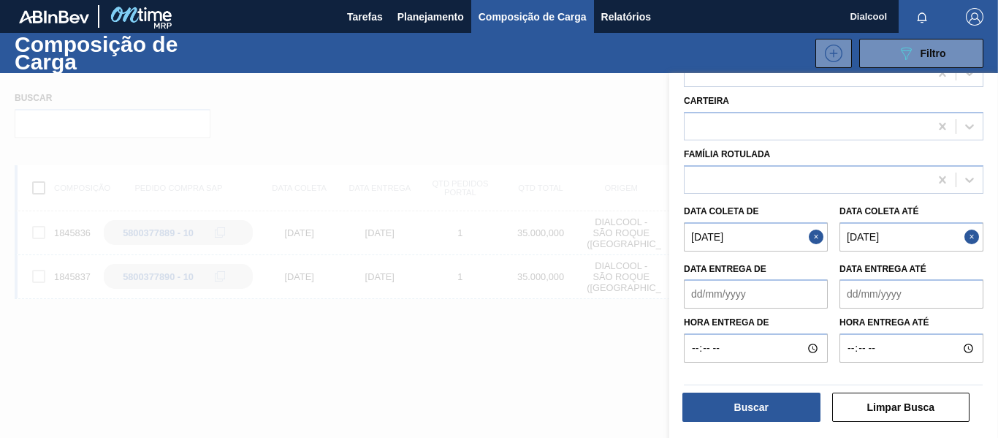
click at [811, 238] on button "Close" at bounding box center [818, 236] width 19 height 29
click at [970, 236] on button "Close" at bounding box center [974, 236] width 19 height 29
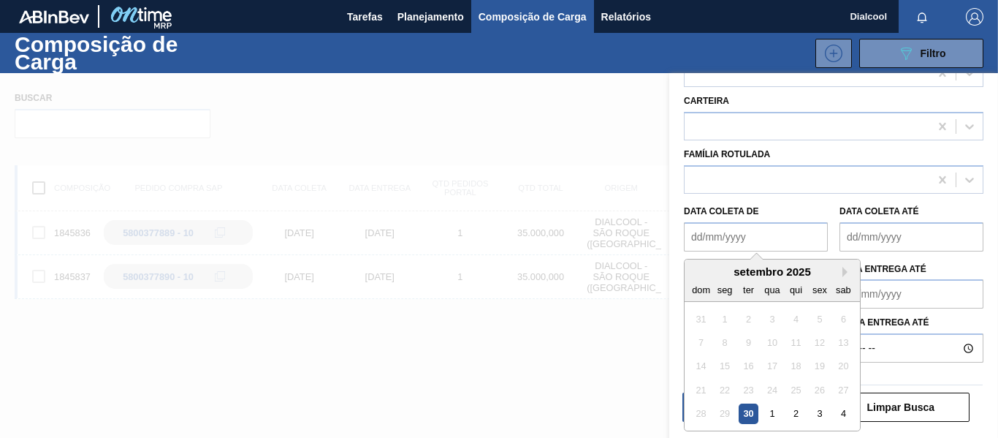
click at [780, 238] on de "Data coleta de" at bounding box center [756, 236] width 144 height 29
click at [820, 411] on div "3" at bounding box center [820, 413] width 20 height 20
type de "[DATE]"
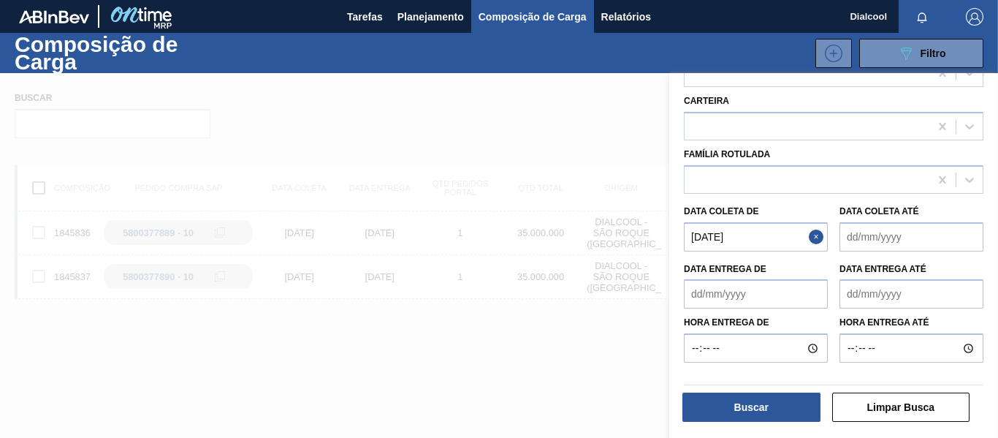
click at [916, 235] on até "Data coleta até" at bounding box center [912, 236] width 144 height 29
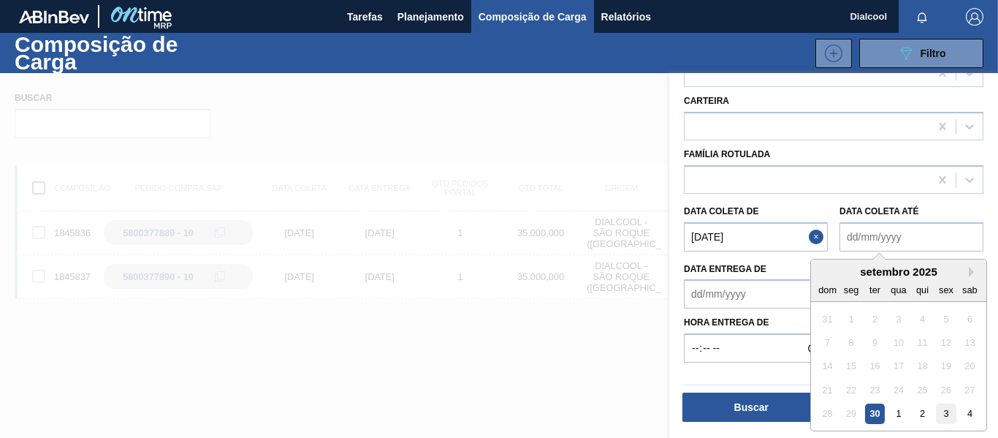
click at [946, 420] on div "3" at bounding box center [946, 413] width 20 height 20
type até "[DATE]"
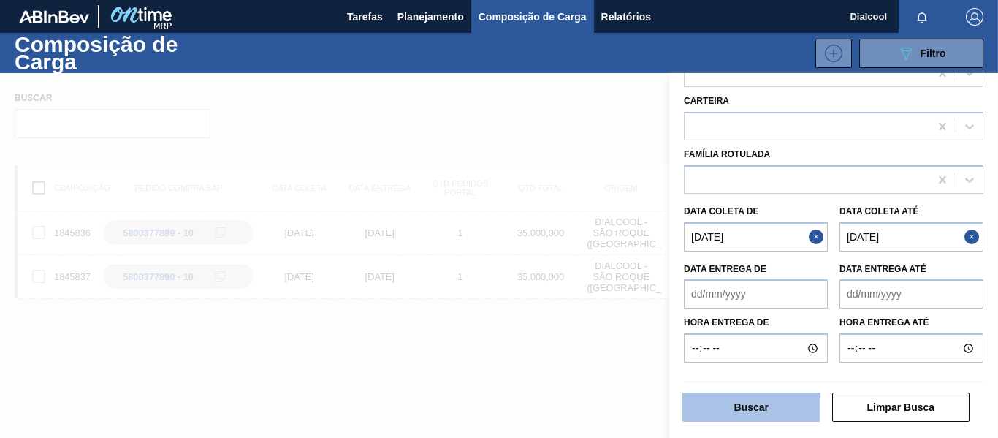
click at [769, 411] on button "Buscar" at bounding box center [752, 406] width 138 height 29
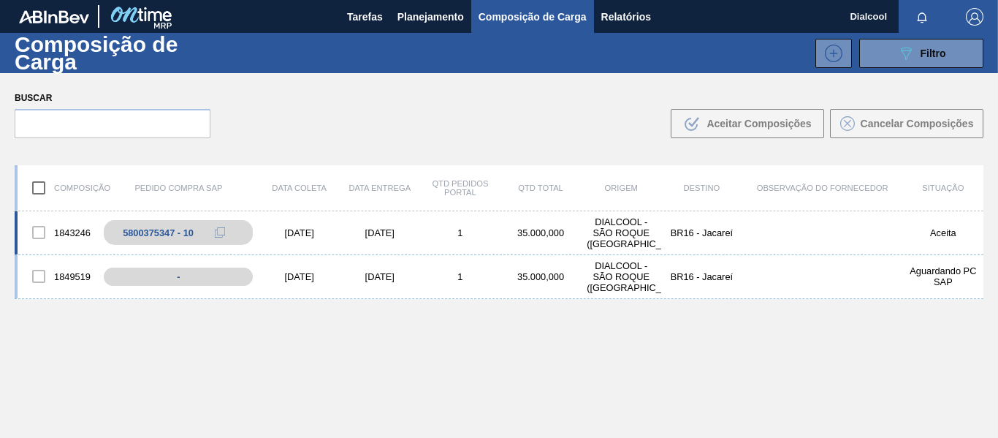
click at [396, 238] on div "[DATE]" at bounding box center [380, 232] width 80 height 11
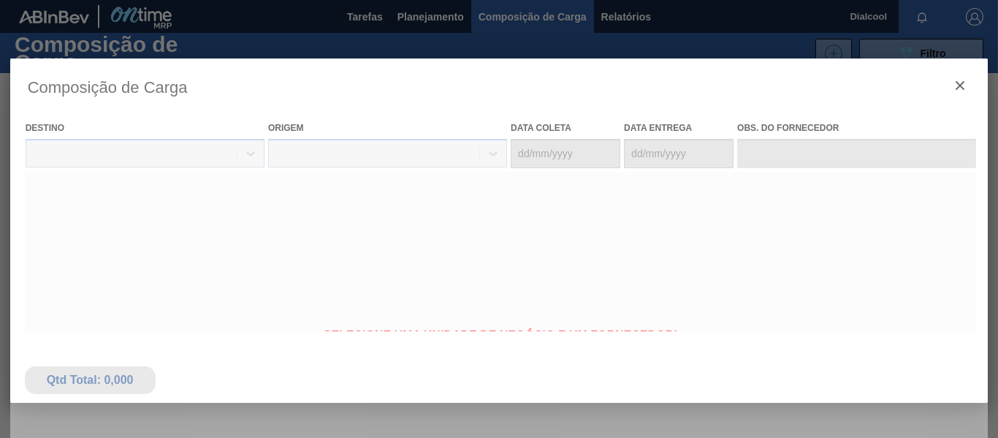
type coleta "[DATE]"
type entrega "[DATE]"
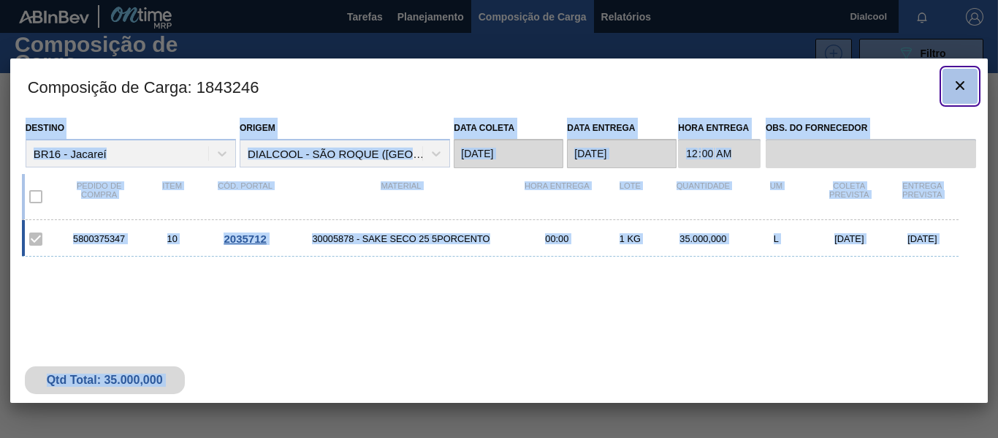
click at [958, 81] on icon "botão de ícone" at bounding box center [961, 86] width 18 height 18
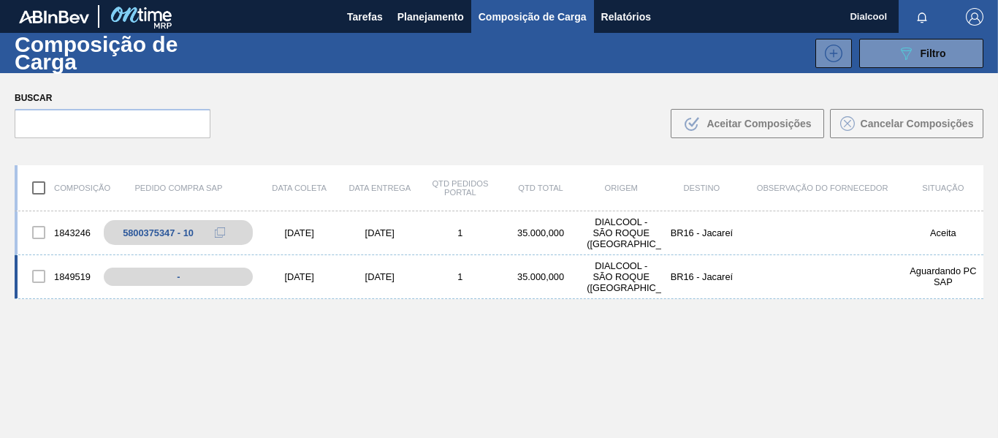
click at [450, 267] on div "1849519 - [DATE] [DATE] 1 35.000,000 DIALCOOL - SÃO ROQUE ([GEOGRAPHIC_DATA]) B…" at bounding box center [499, 277] width 969 height 44
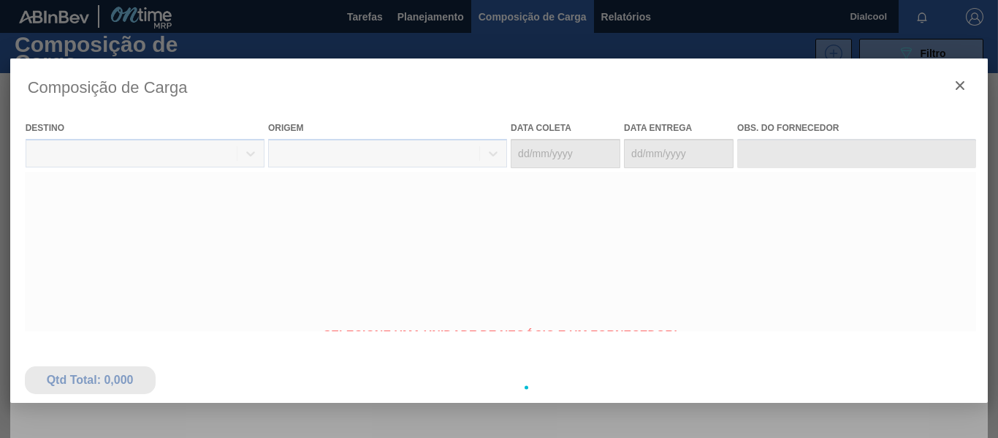
type coleta "[DATE]"
type entrega "[DATE]"
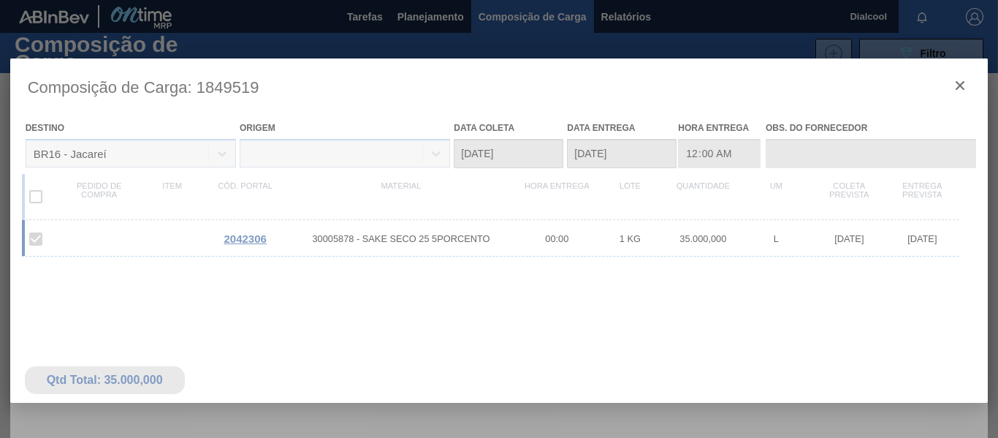
click at [966, 80] on div at bounding box center [499, 387] width 979 height 658
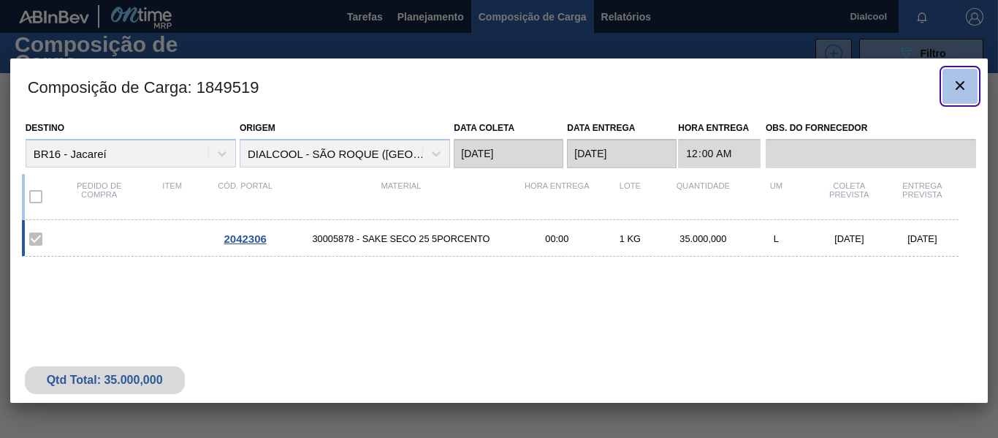
click at [957, 86] on icon "botão de ícone" at bounding box center [961, 86] width 18 height 18
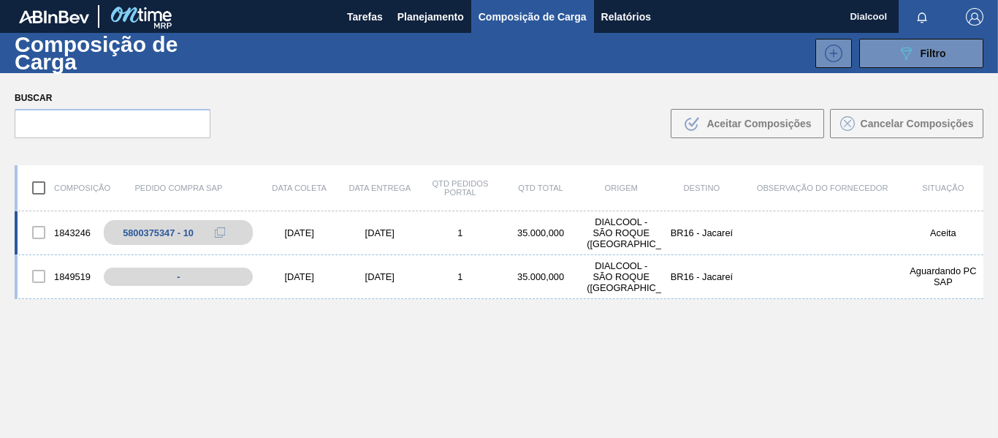
click at [773, 235] on div "1843246 5800375347 - 10 [DATE] [DATE] 1 35.000,000 DIALCOOL - SÃO ROQUE ([GEOGR…" at bounding box center [499, 233] width 969 height 44
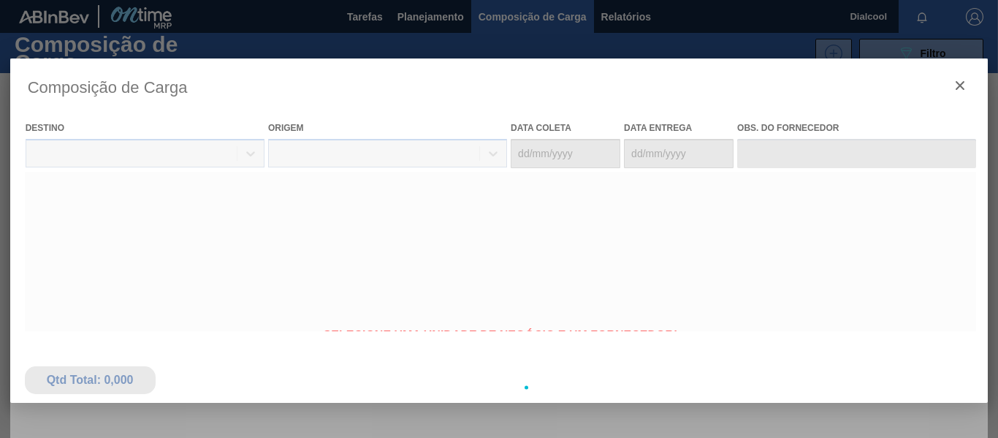
type coleta "[DATE]"
type entrega "[DATE]"
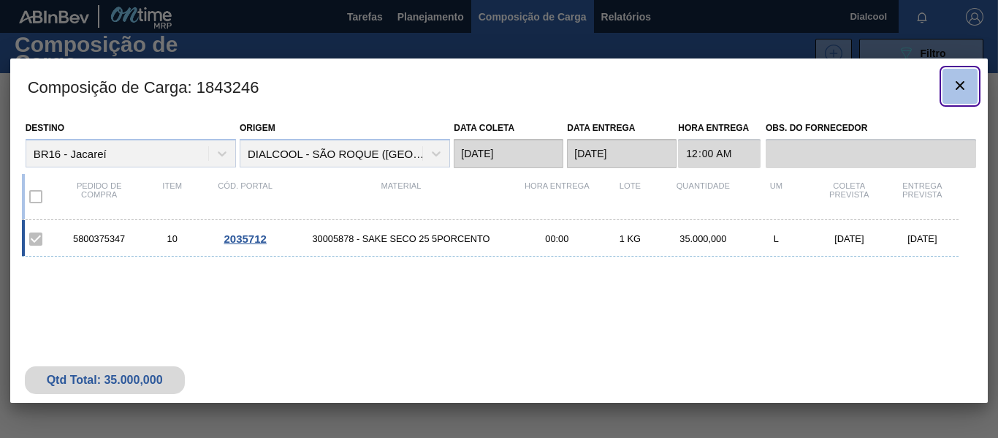
click at [960, 88] on icon "botão de ícone" at bounding box center [961, 86] width 18 height 18
